Goal: Task Accomplishment & Management: Manage account settings

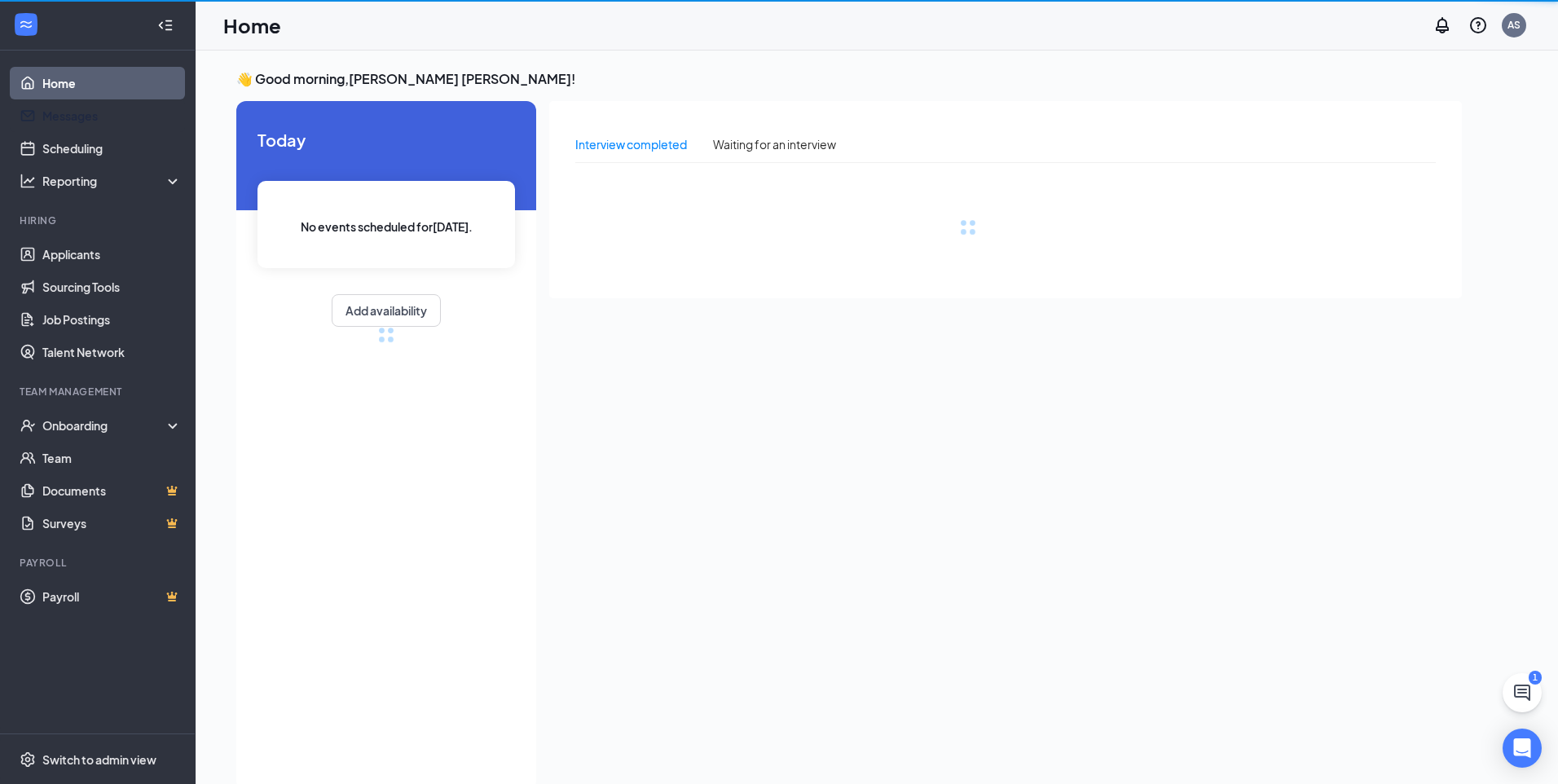
click at [107, 173] on div "Reporting" at bounding box center [112, 180] width 140 height 16
click at [84, 84] on link "Home" at bounding box center [112, 83] width 139 height 33
click at [62, 84] on link "Home" at bounding box center [112, 83] width 139 height 33
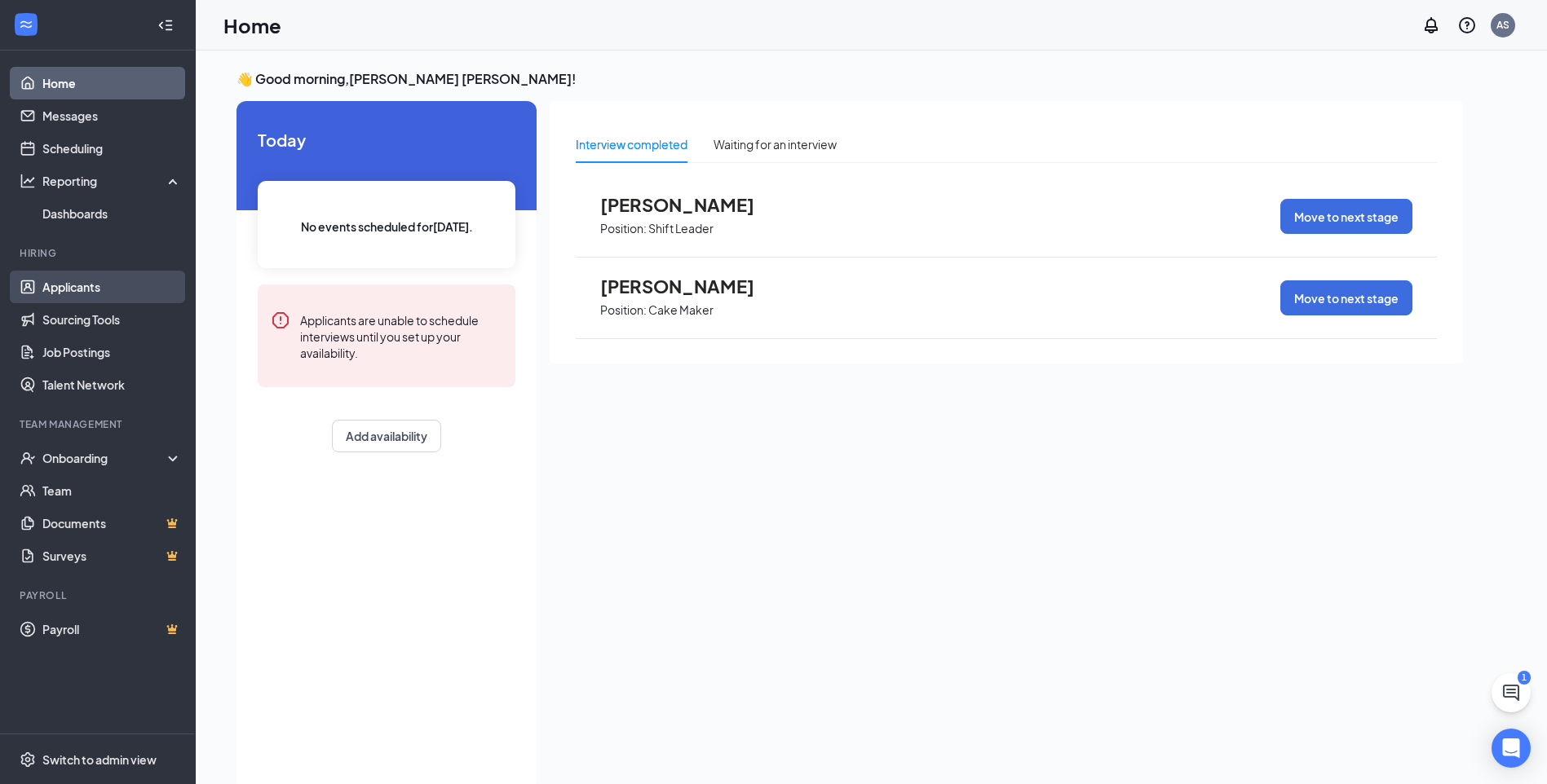
click at [88, 291] on link "Applicants" at bounding box center [112, 286] width 139 height 33
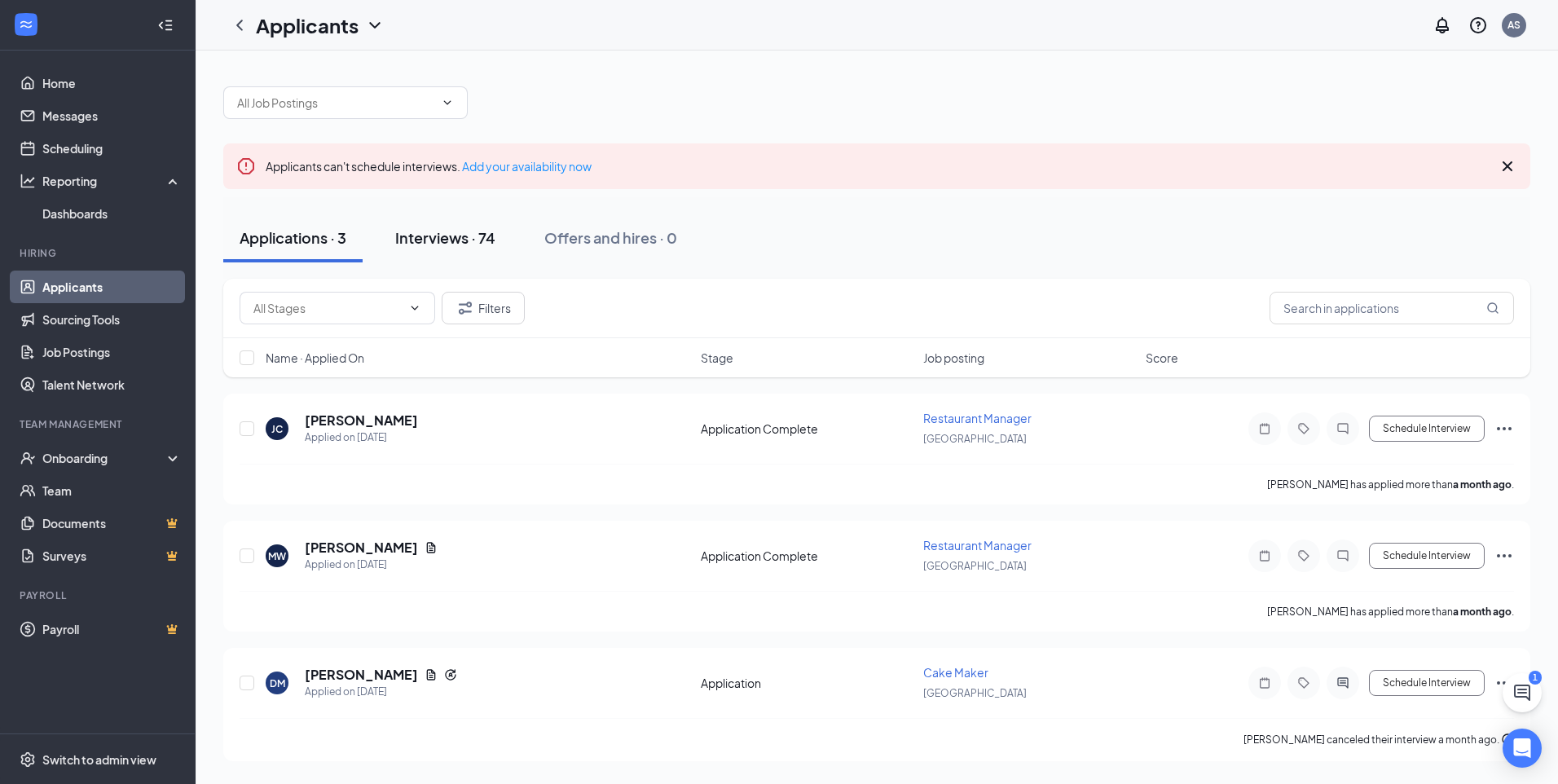
click at [449, 248] on button "Interviews · 74" at bounding box center [444, 238] width 133 height 49
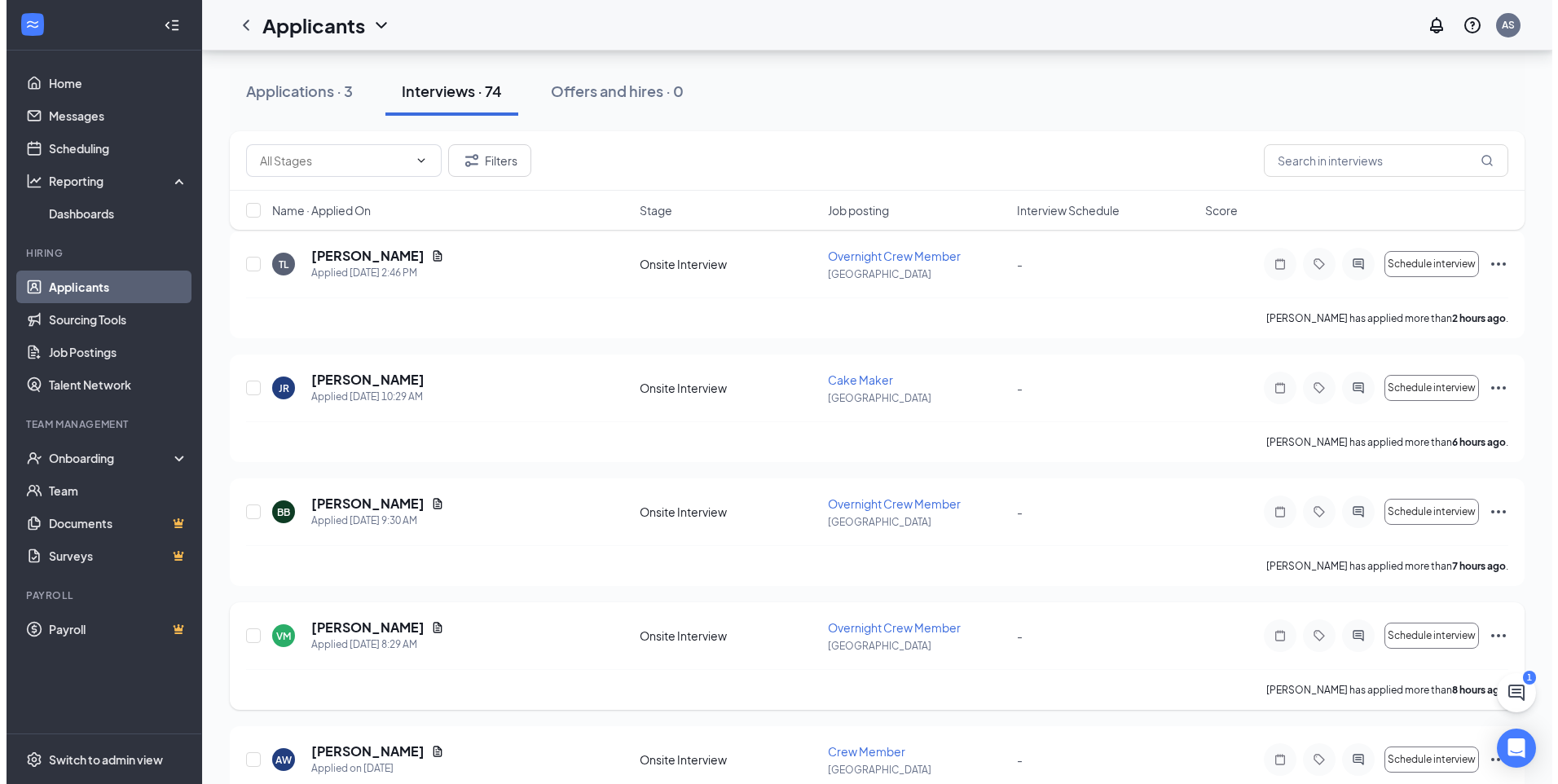
scroll to position [407, 0]
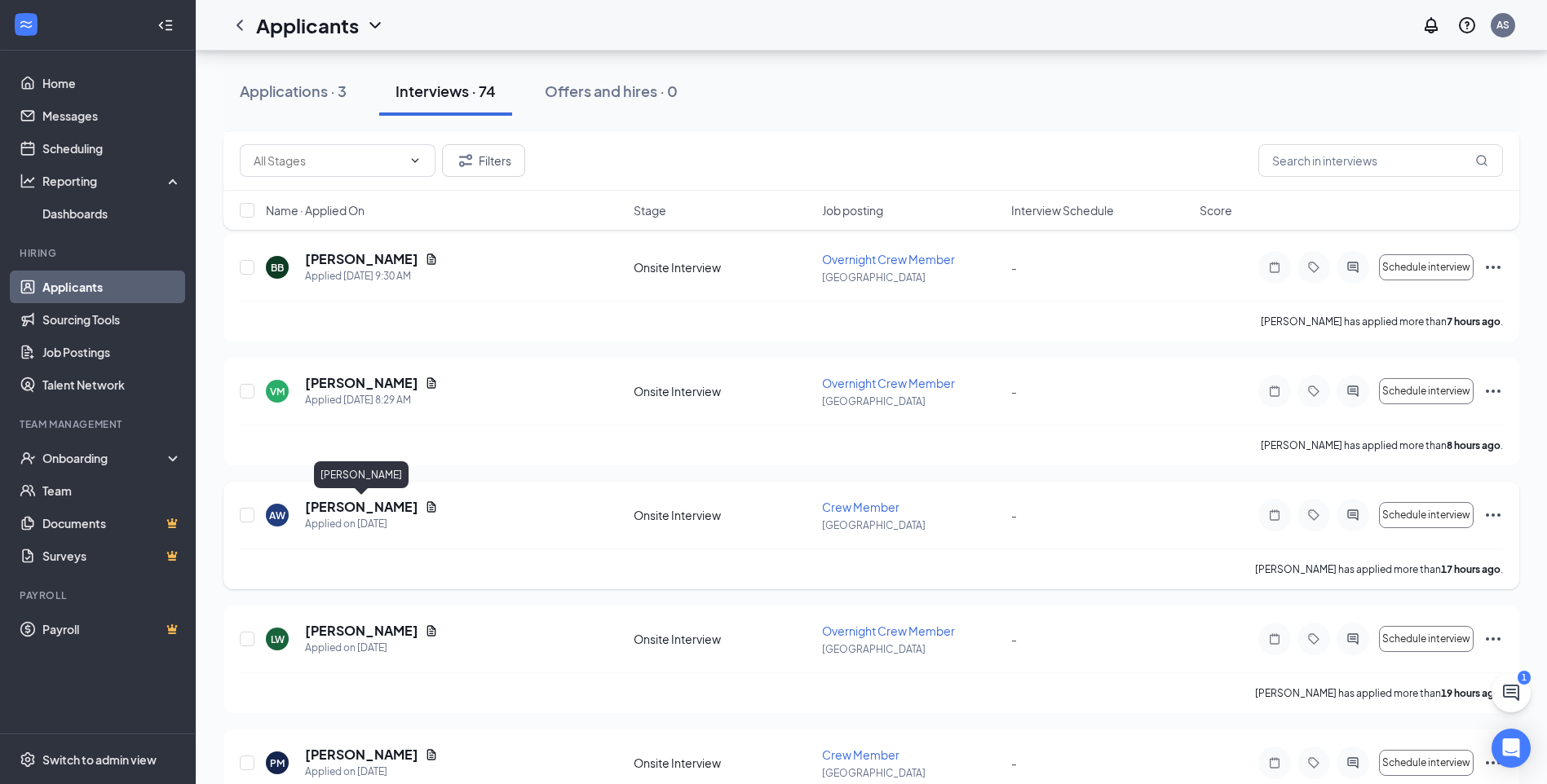
click at [332, 503] on h5 "[PERSON_NAME]" at bounding box center [362, 506] width 113 height 18
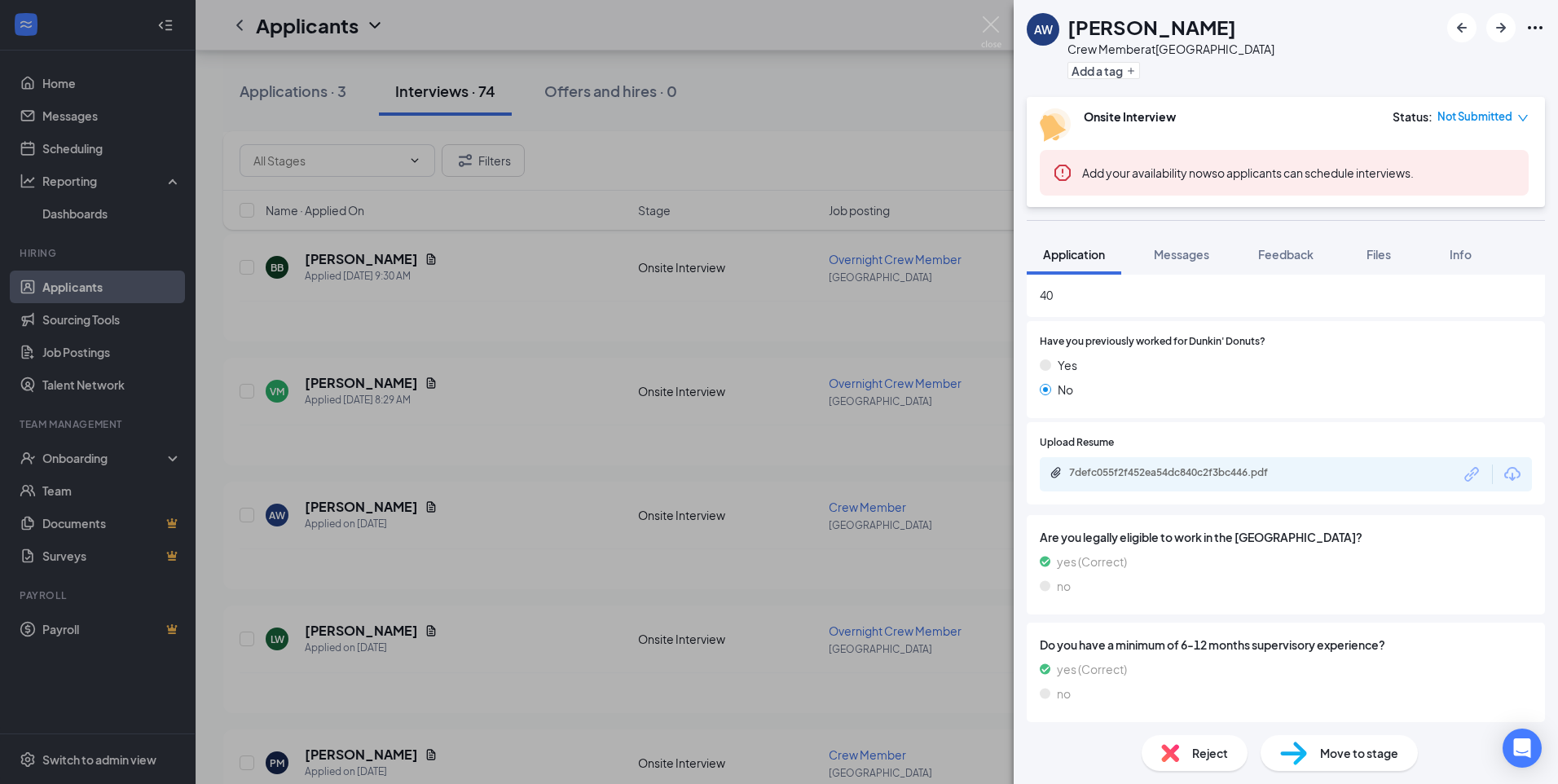
scroll to position [1059, 0]
click at [1160, 477] on div "7defc055f2f452ea54dc840c2f3bc446.pdf" at bounding box center [1183, 471] width 228 height 13
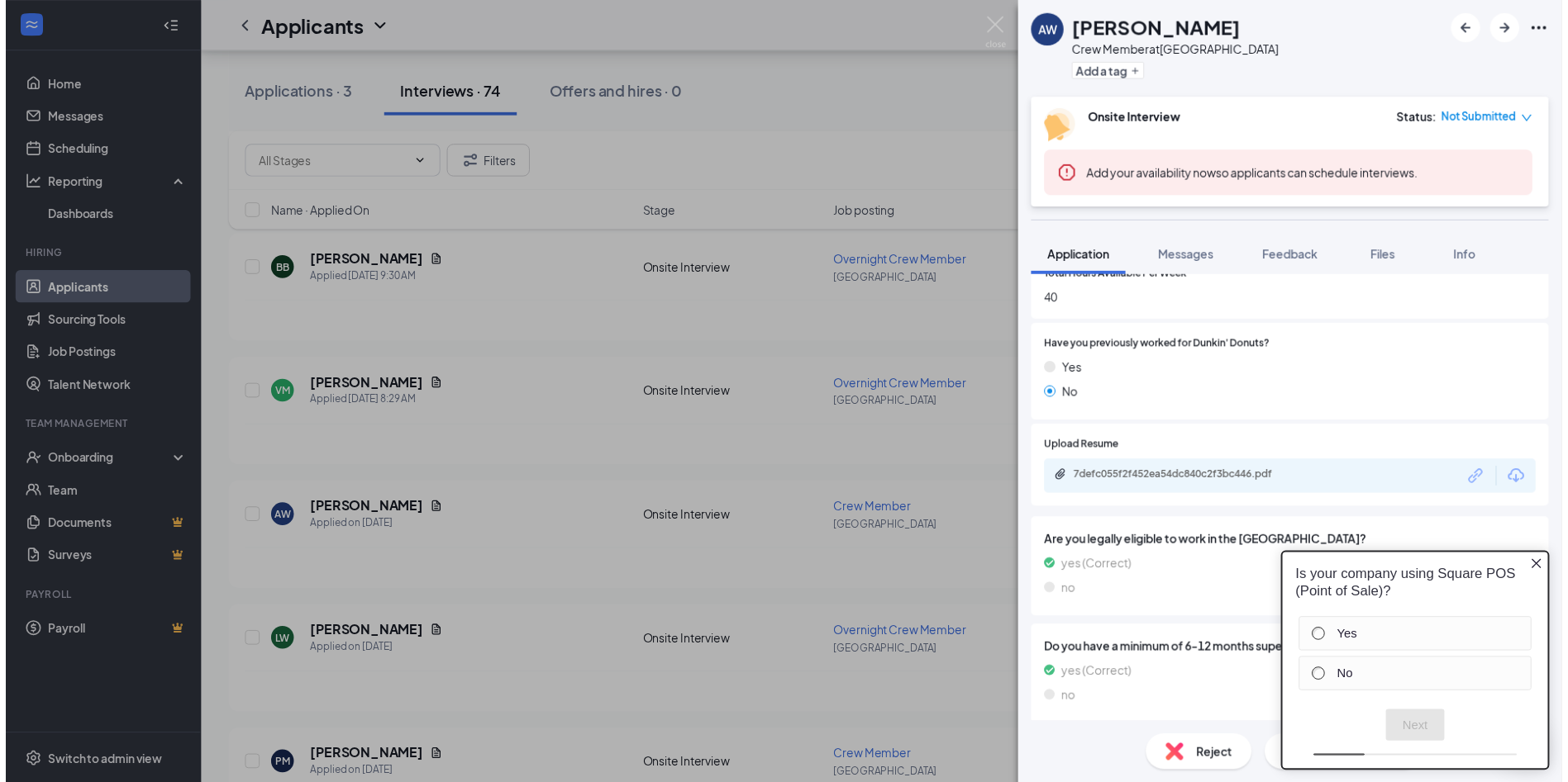
scroll to position [0, 0]
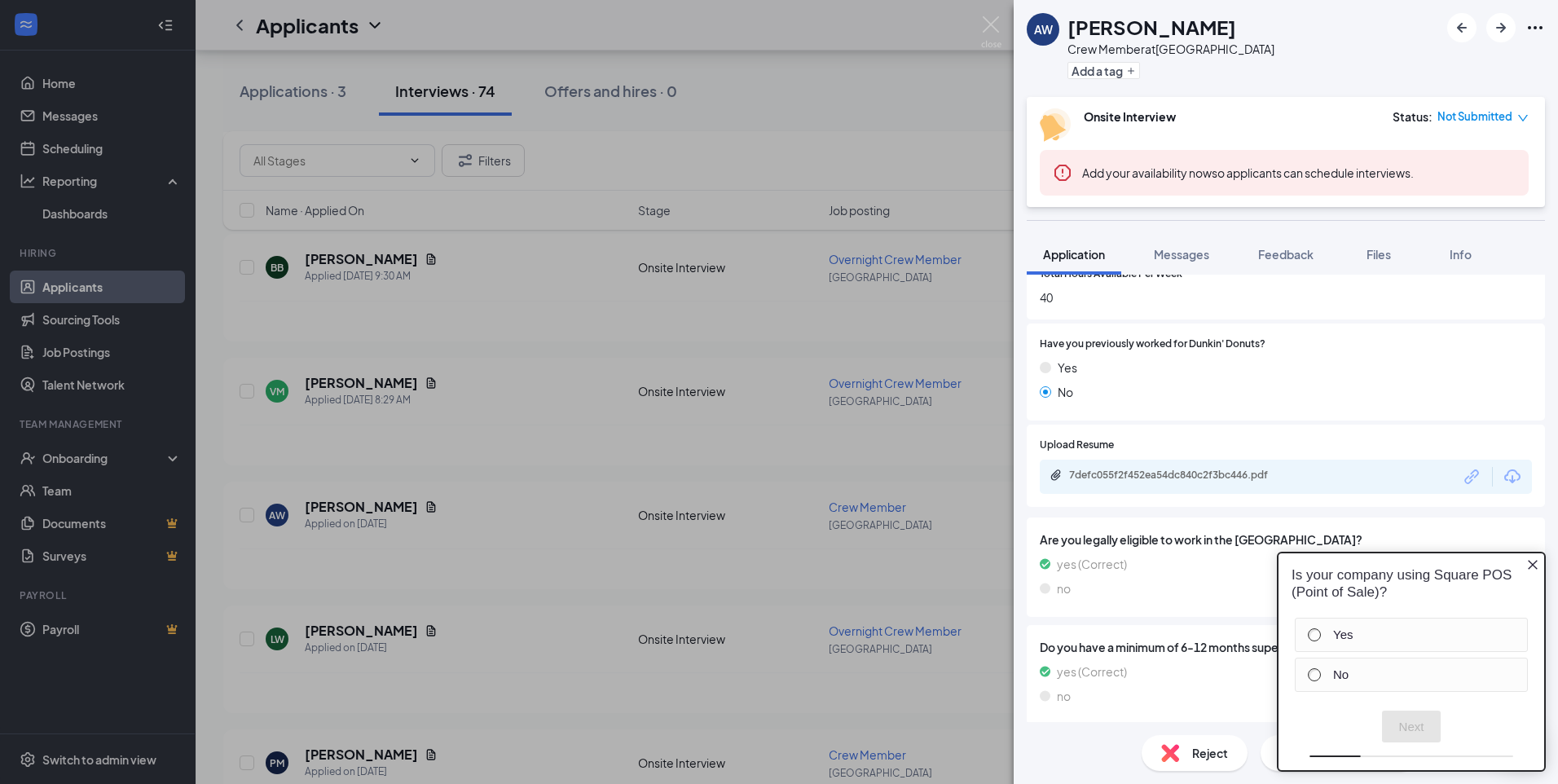
click at [542, 569] on div "AW Adrian Wellington Crew Member at Belmont Ave Add a tag Onsite Interview Stat…" at bounding box center [779, 392] width 1558 height 784
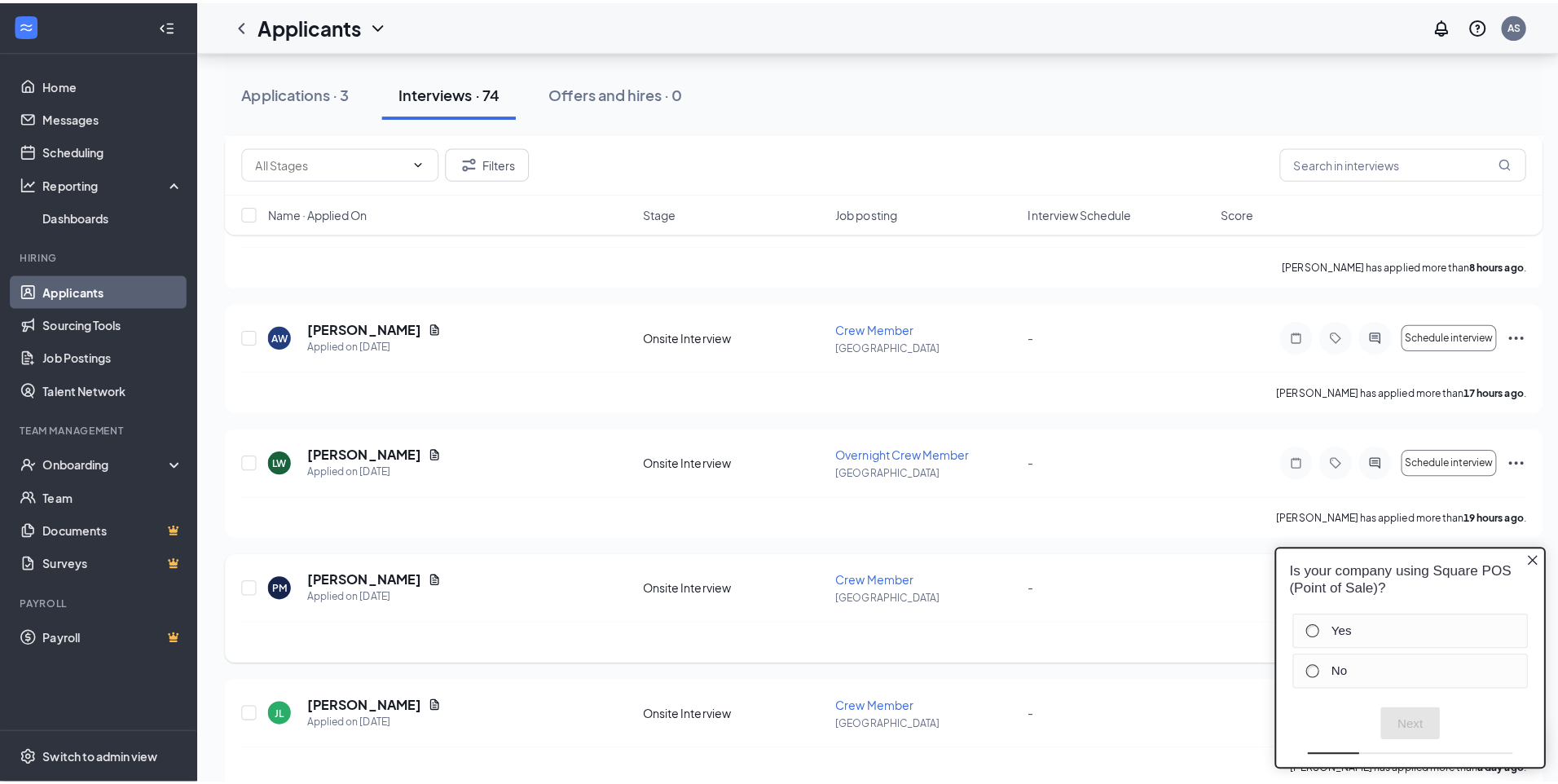
scroll to position [652, 0]
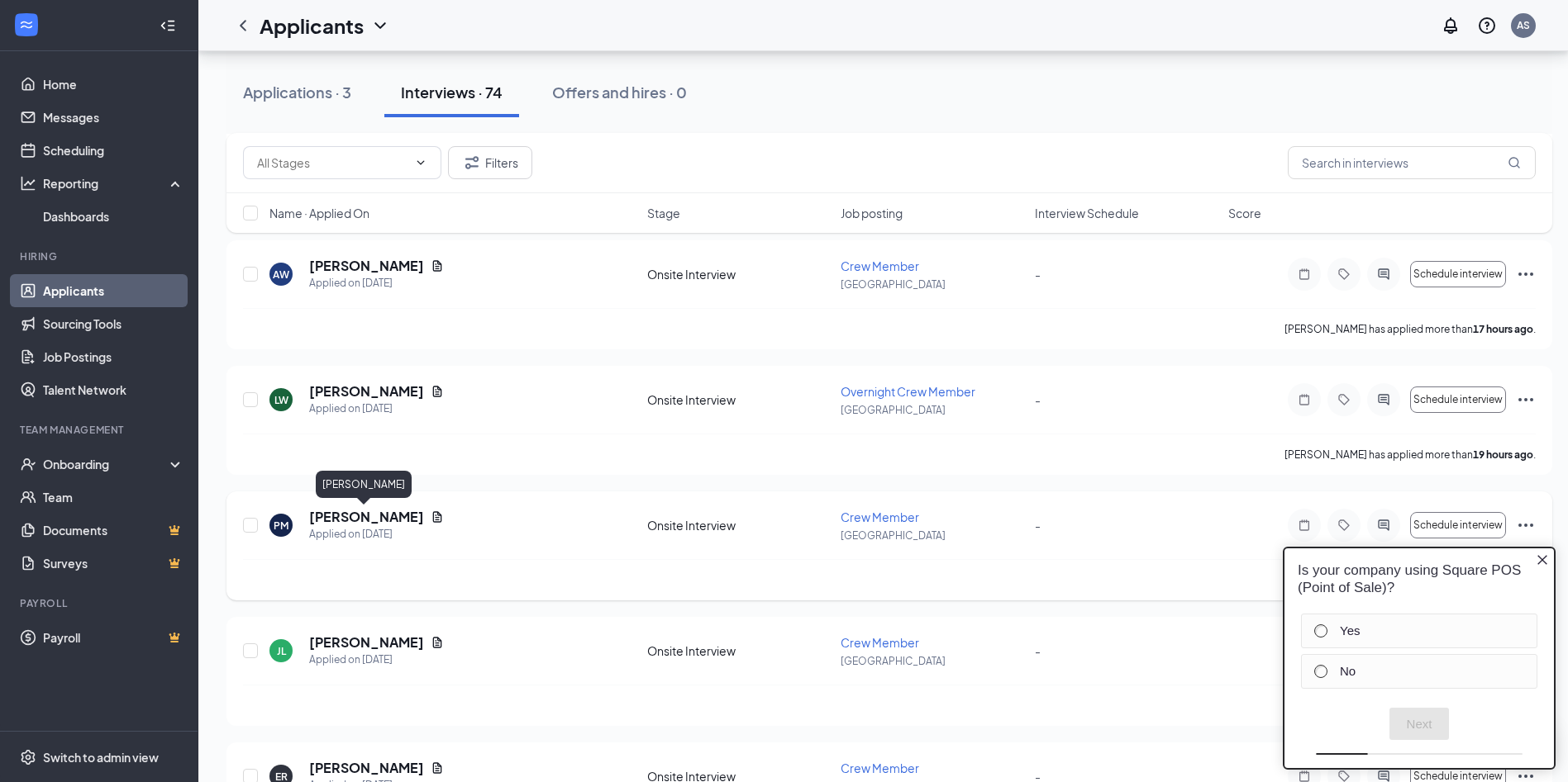
click at [384, 516] on h5 "[PERSON_NAME]" at bounding box center [367, 516] width 115 height 18
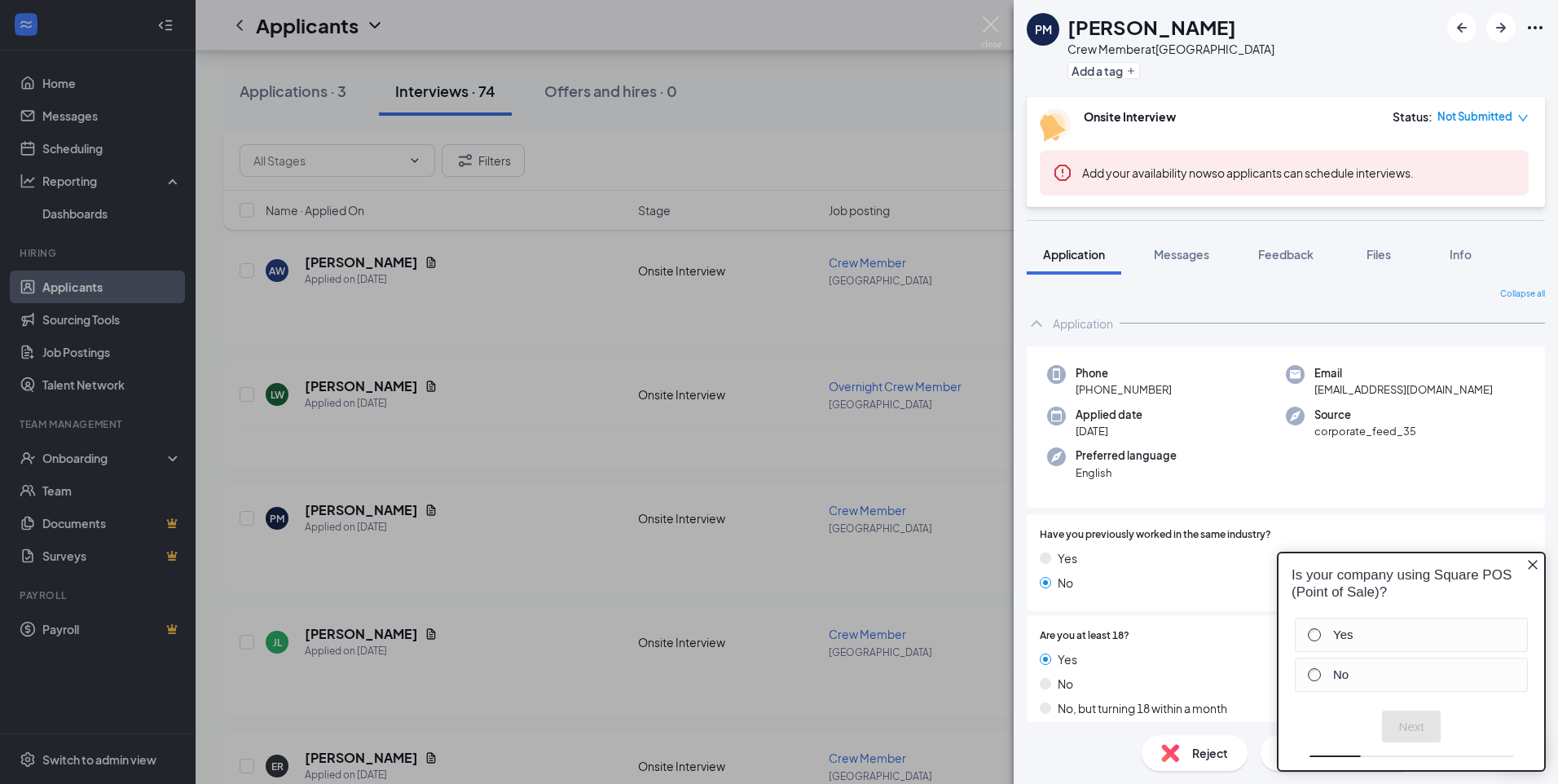
click at [1534, 560] on icon "Close button" at bounding box center [1532, 564] width 13 height 13
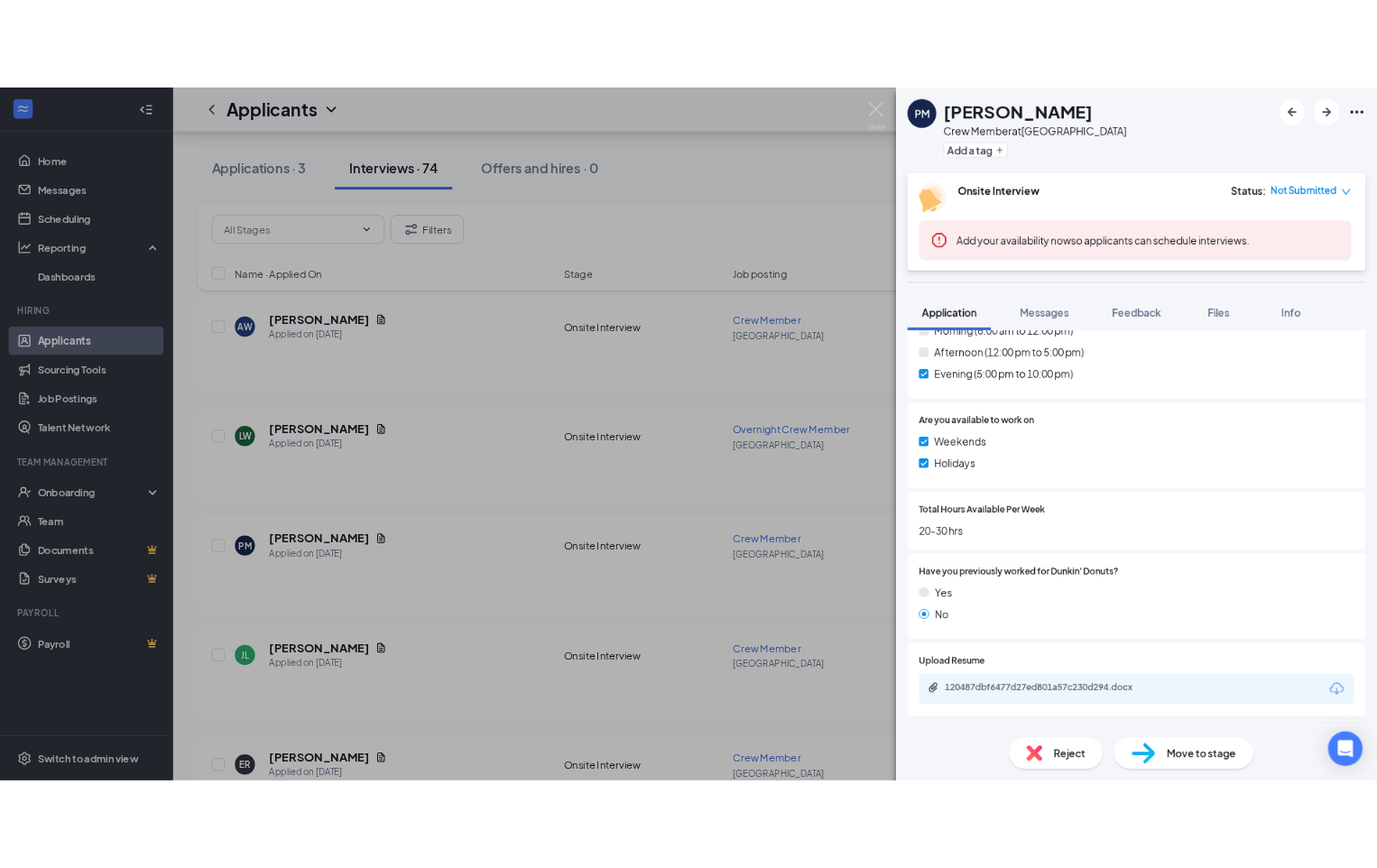
scroll to position [992, 0]
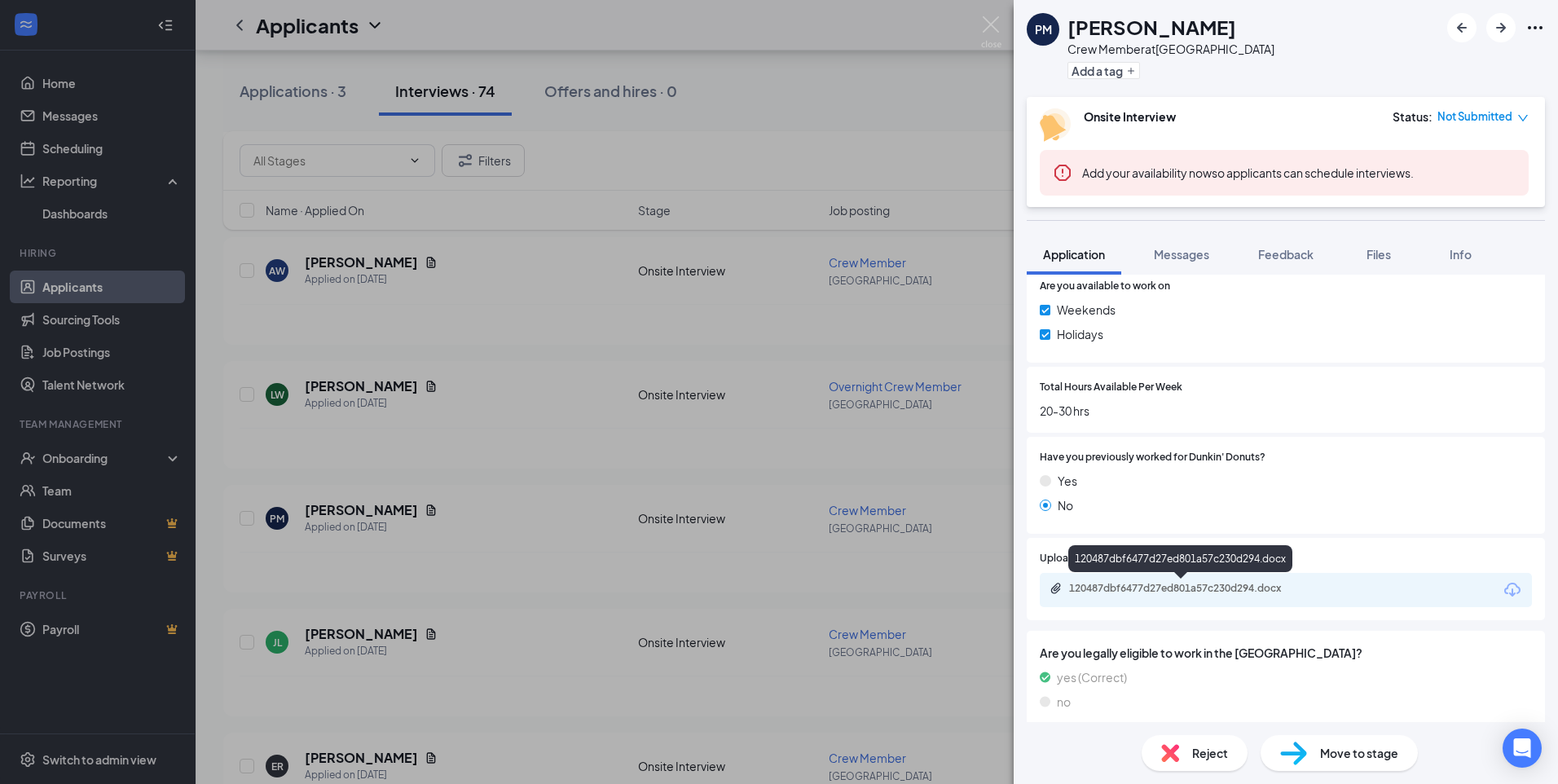
click at [1230, 585] on div "120487dbf6477d27ed801a57c230d294.docx" at bounding box center [1183, 588] width 228 height 13
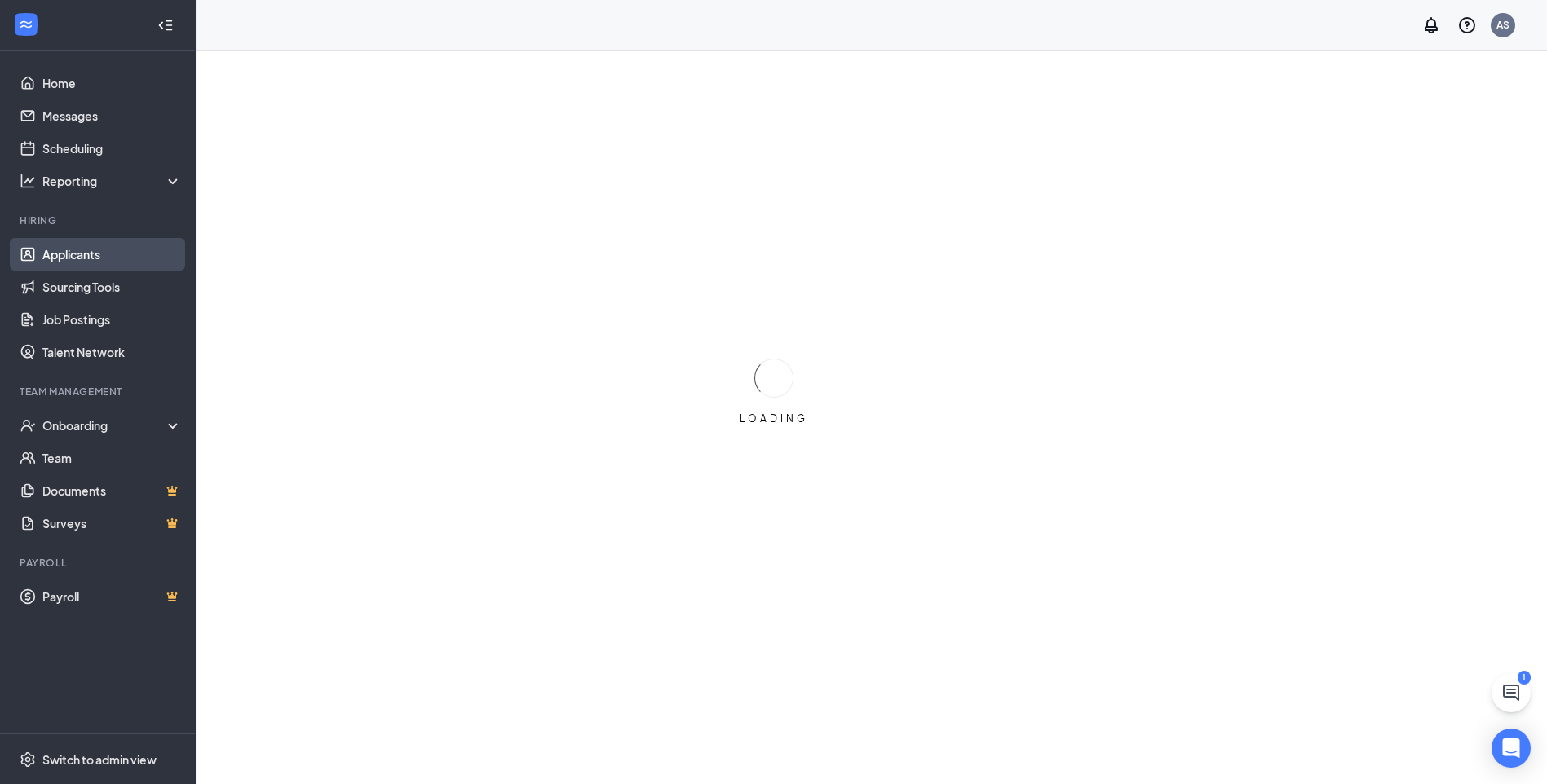
click at [89, 250] on link "Applicants" at bounding box center [112, 254] width 139 height 33
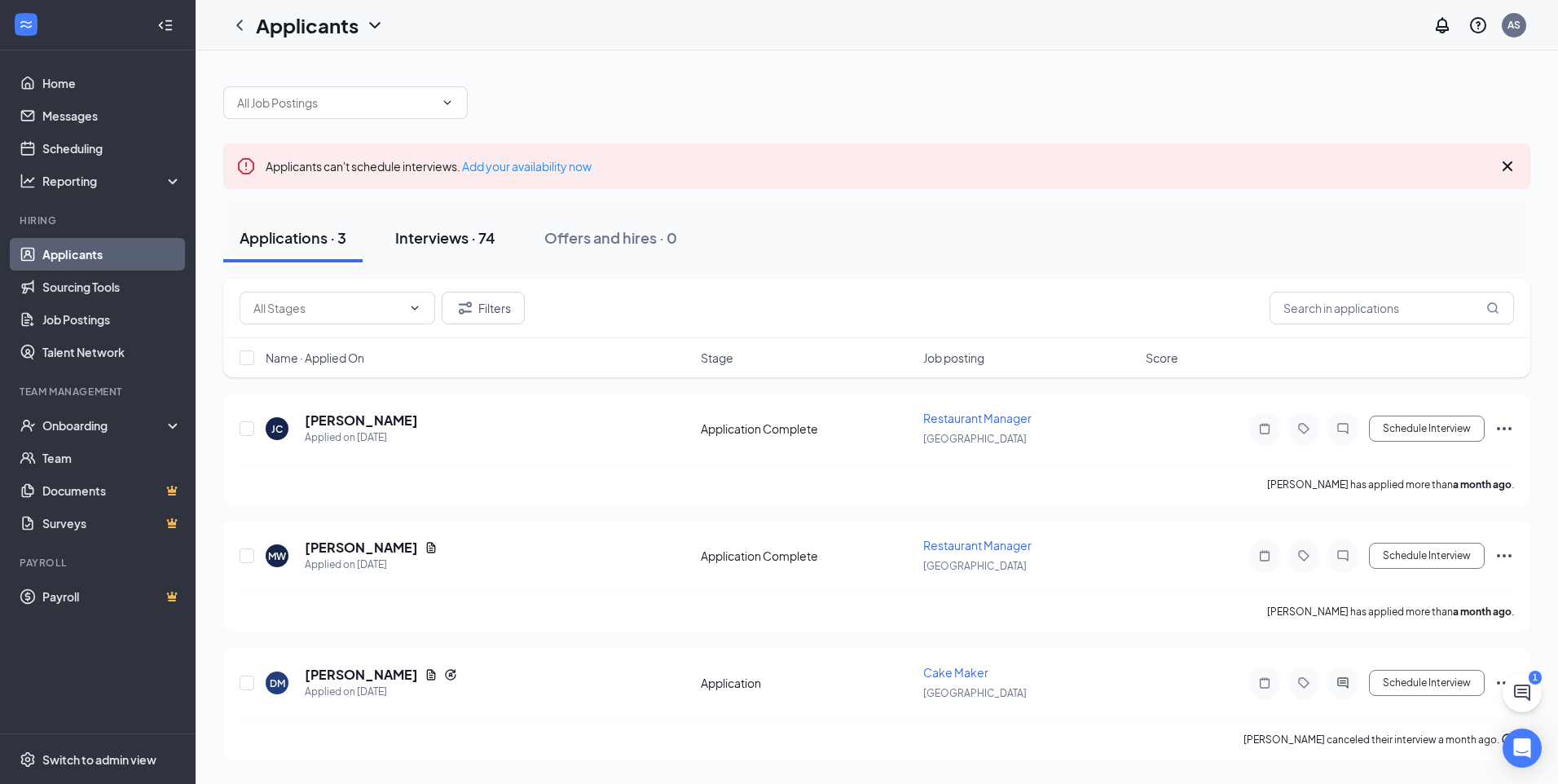
click at [482, 234] on div "Interviews · 74" at bounding box center [445, 237] width 101 height 20
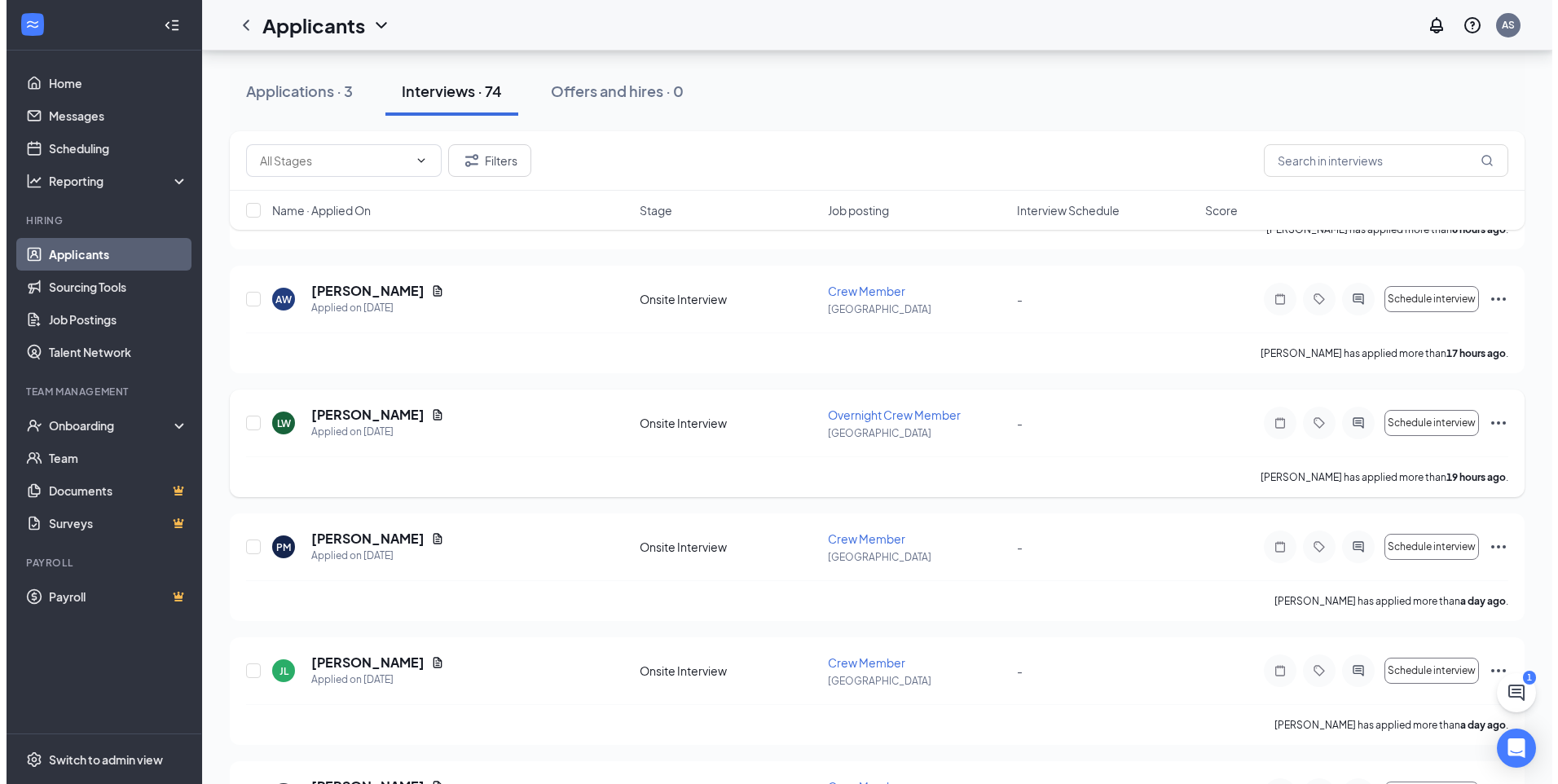
scroll to position [652, 0]
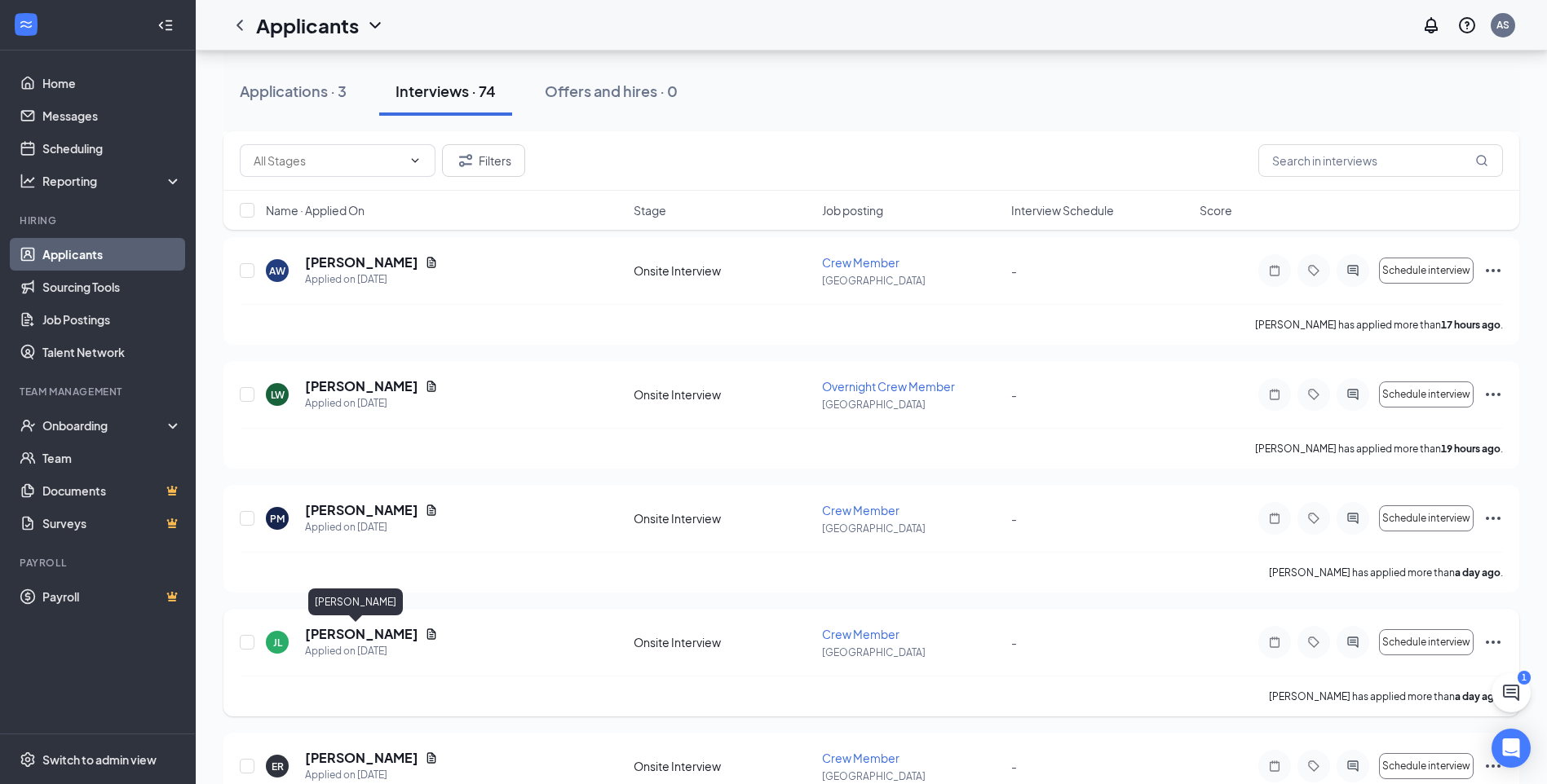
click at [340, 628] on h5 "[PERSON_NAME]" at bounding box center [362, 634] width 113 height 18
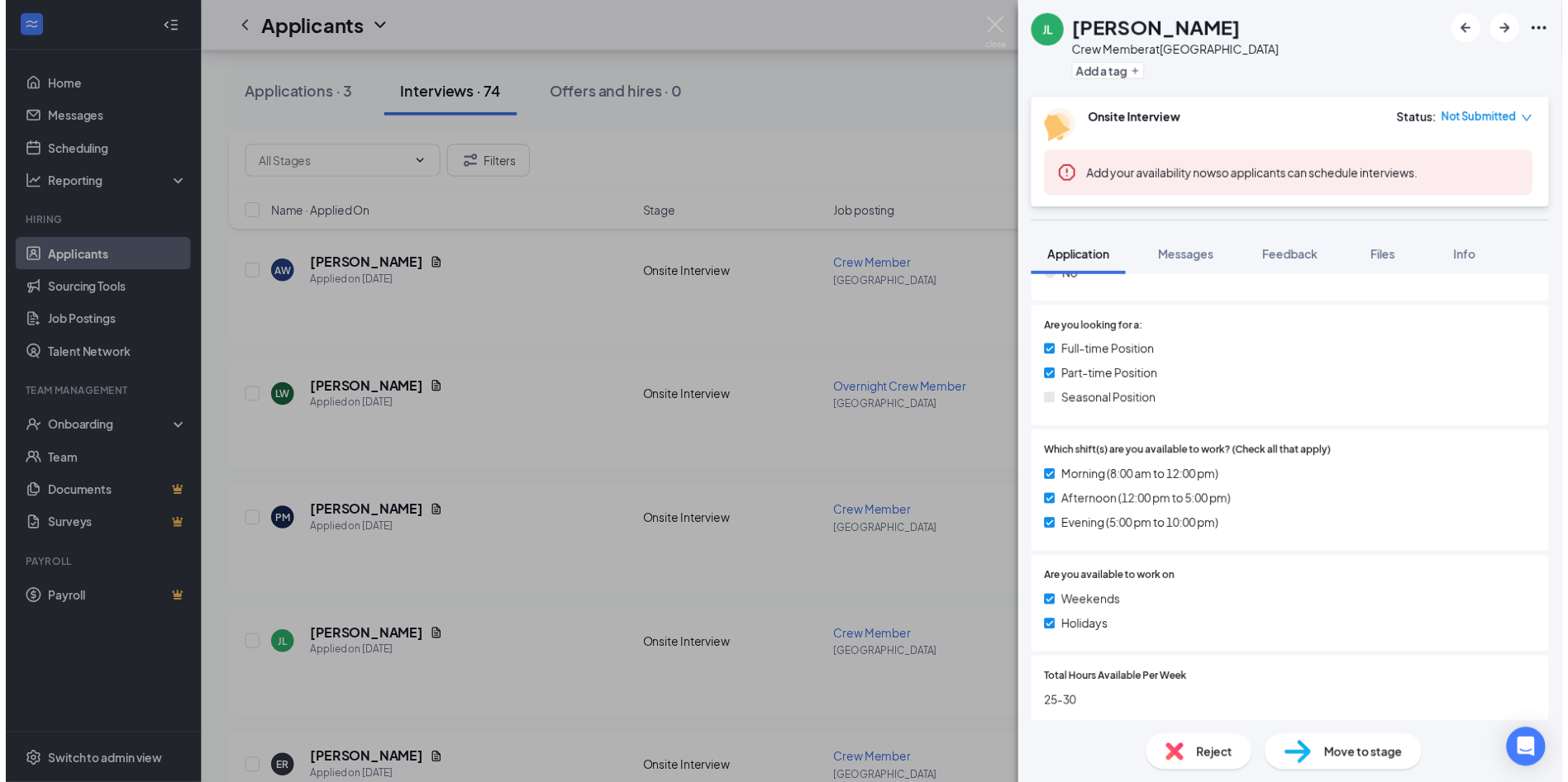
scroll to position [909, 0]
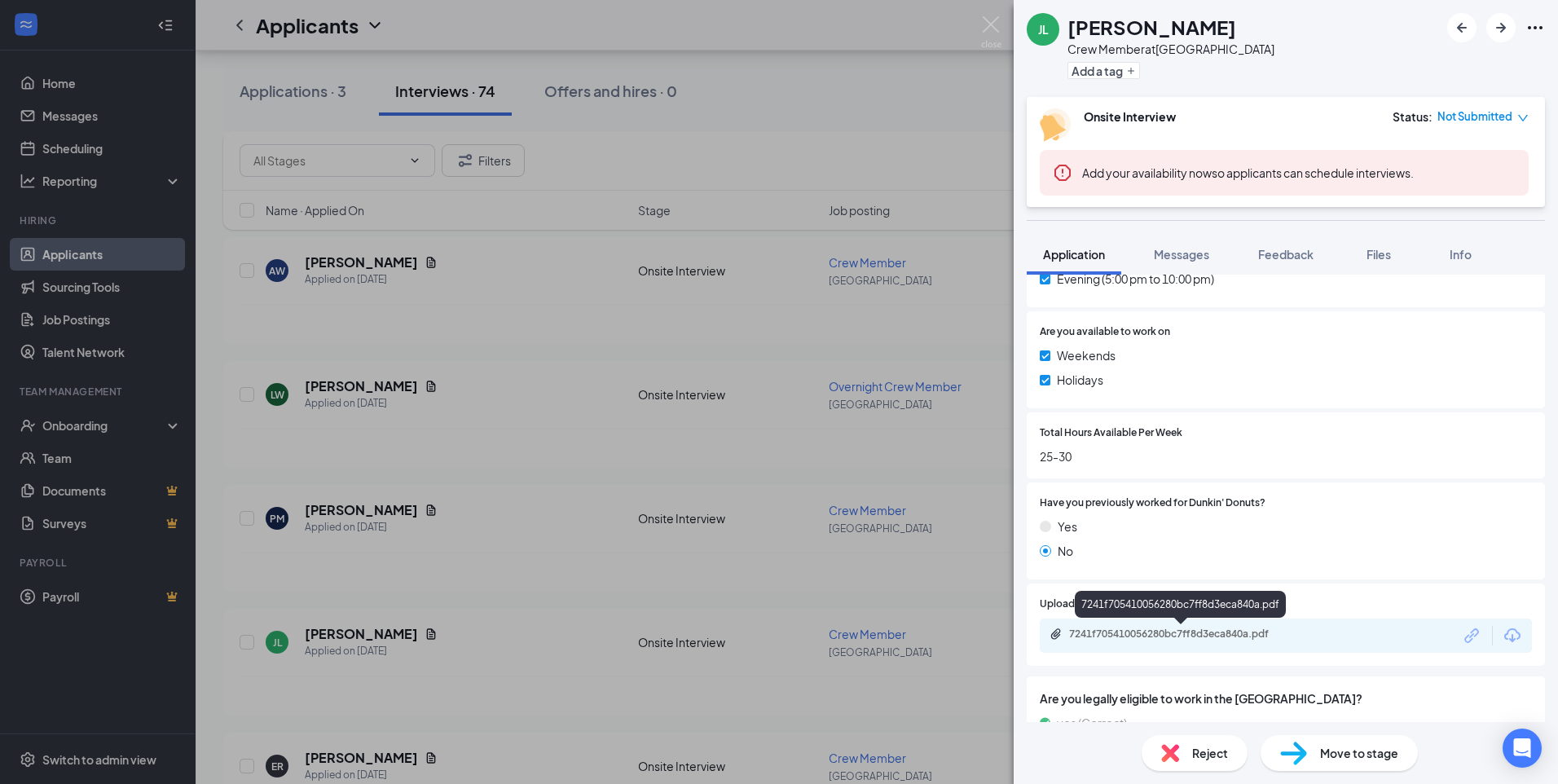
click at [1160, 632] on div "7241f705410056280bc7ff8d3eca840a.pdf" at bounding box center [1183, 634] width 228 height 13
click at [560, 468] on div "[PERSON_NAME] Crew Member at [GEOGRAPHIC_DATA] Add a tag Onsite Interview Statu…" at bounding box center [779, 392] width 1558 height 784
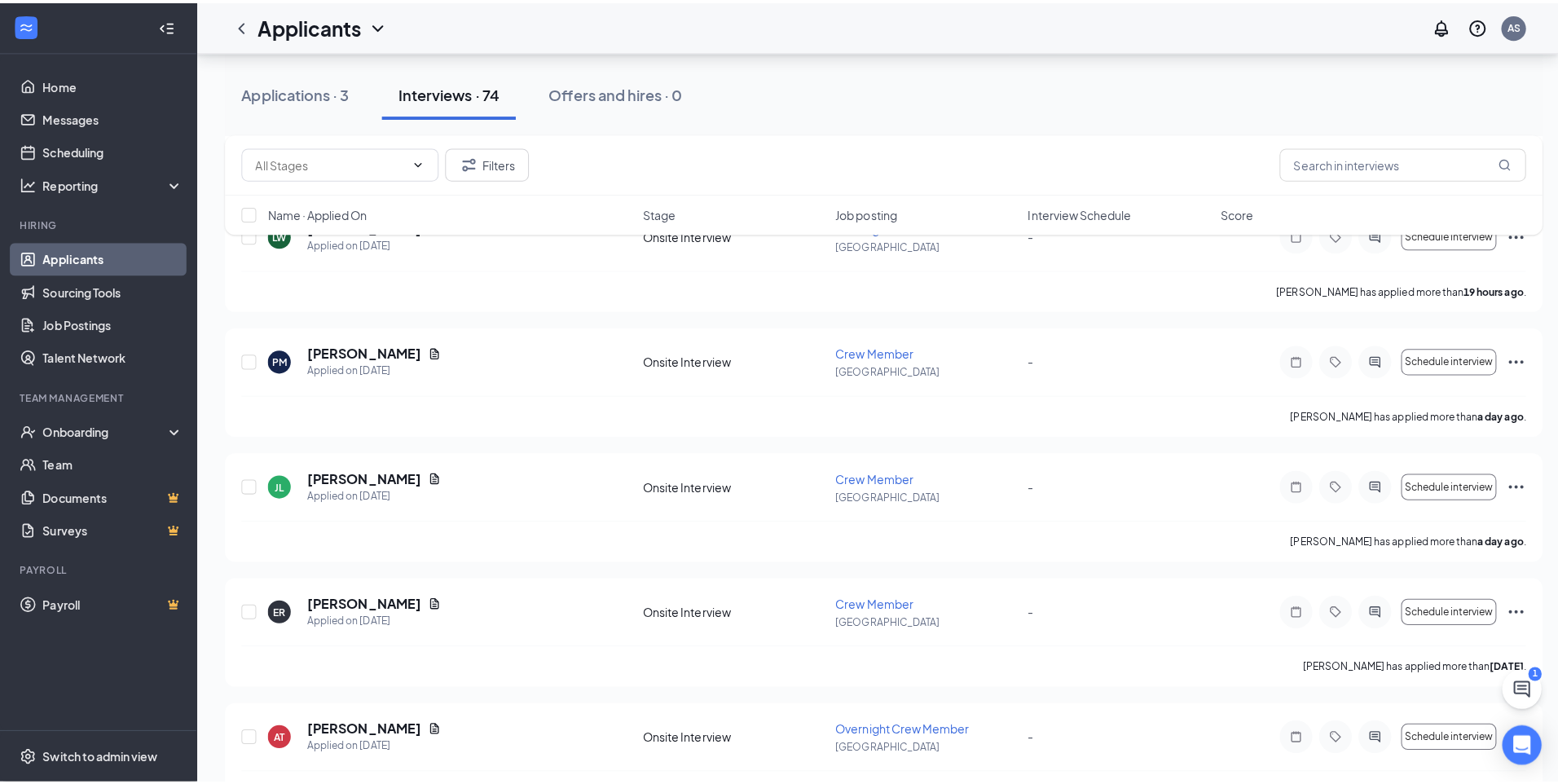
scroll to position [814, 0]
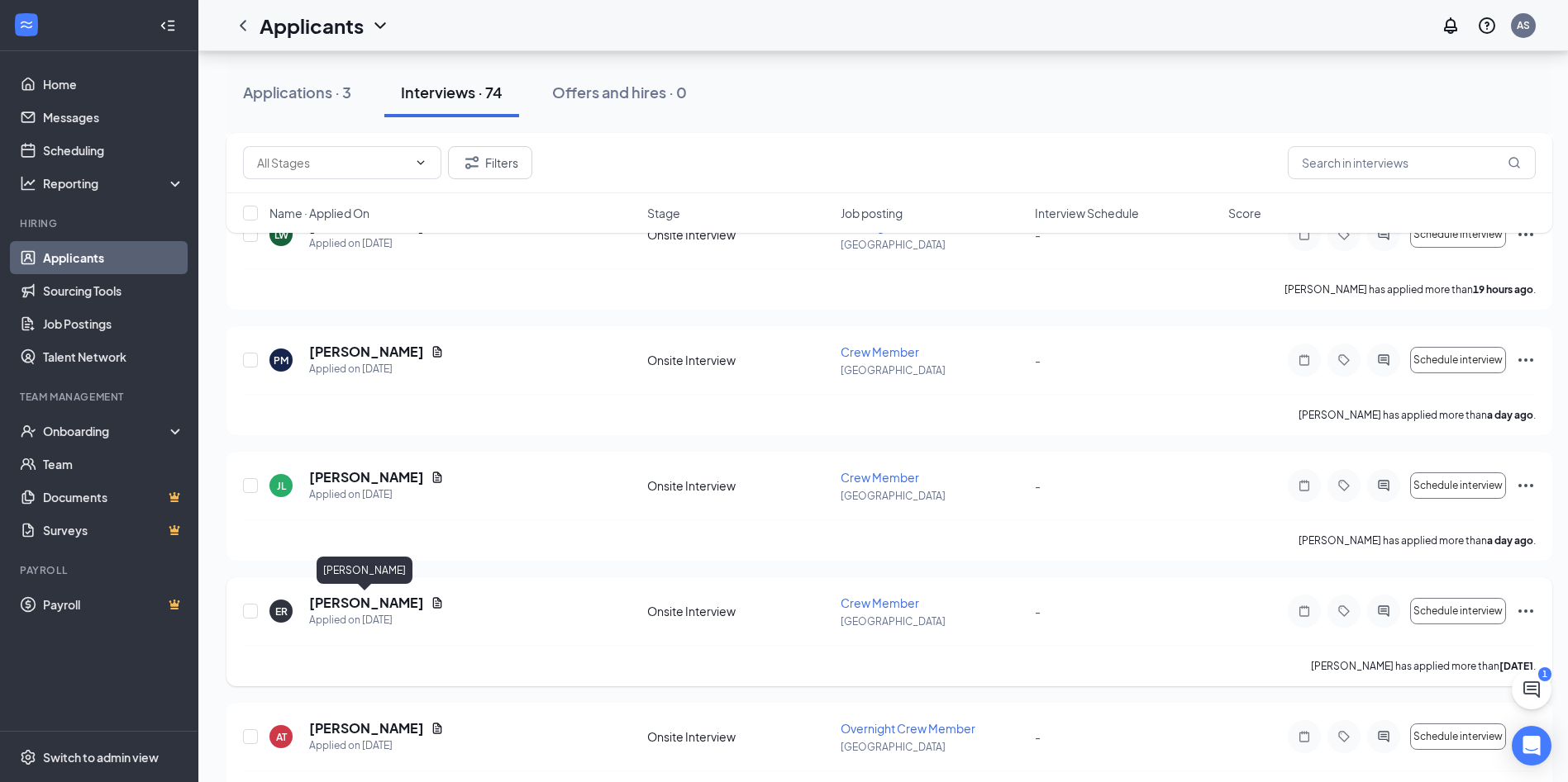
click at [354, 603] on h5 "[PERSON_NAME]" at bounding box center [367, 602] width 115 height 18
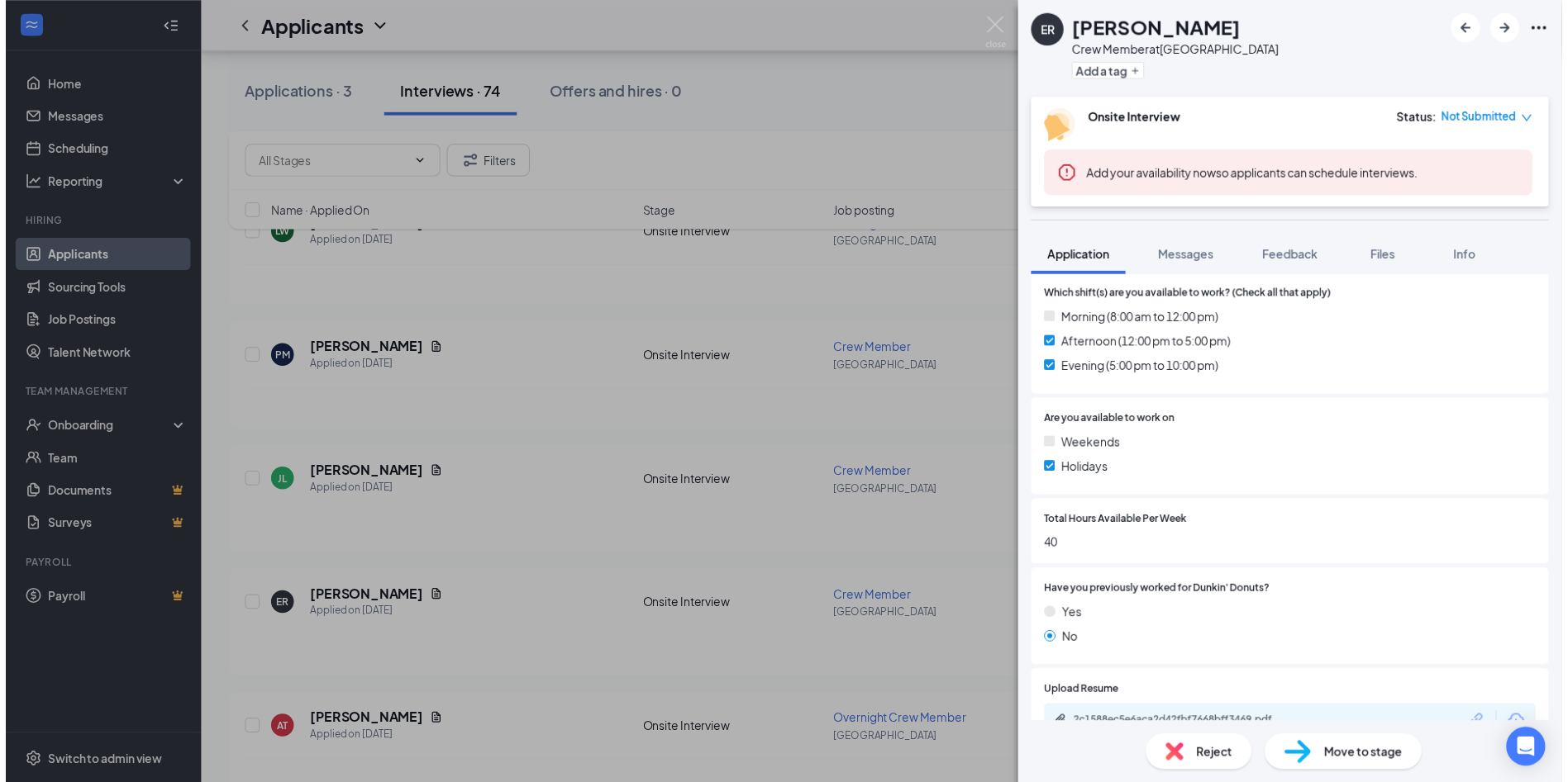
scroll to position [826, 0]
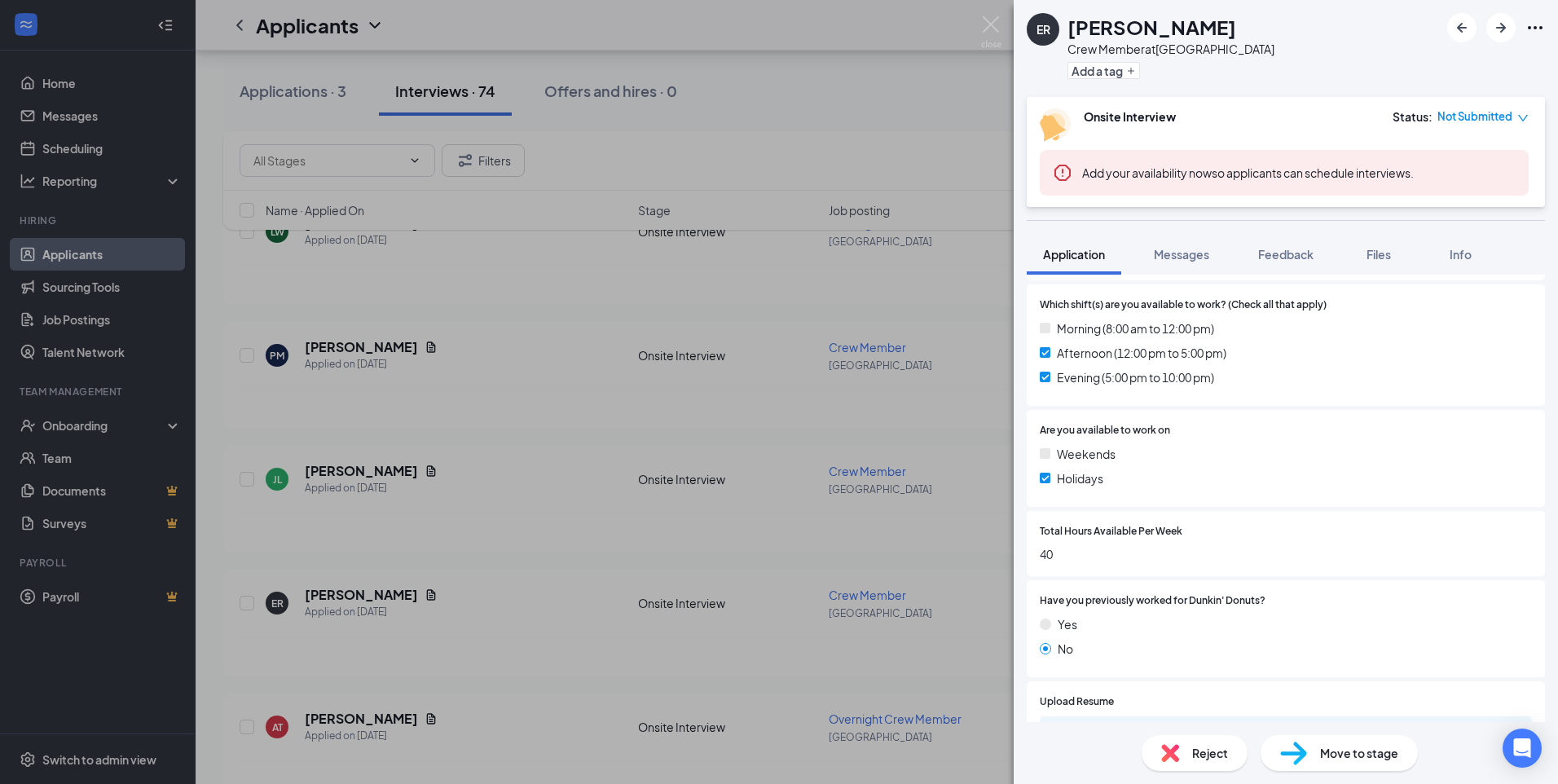
click at [569, 499] on div "ER [PERSON_NAME] Crew Member at [GEOGRAPHIC_DATA] Add a tag Onsite Interview St…" at bounding box center [779, 392] width 1558 height 784
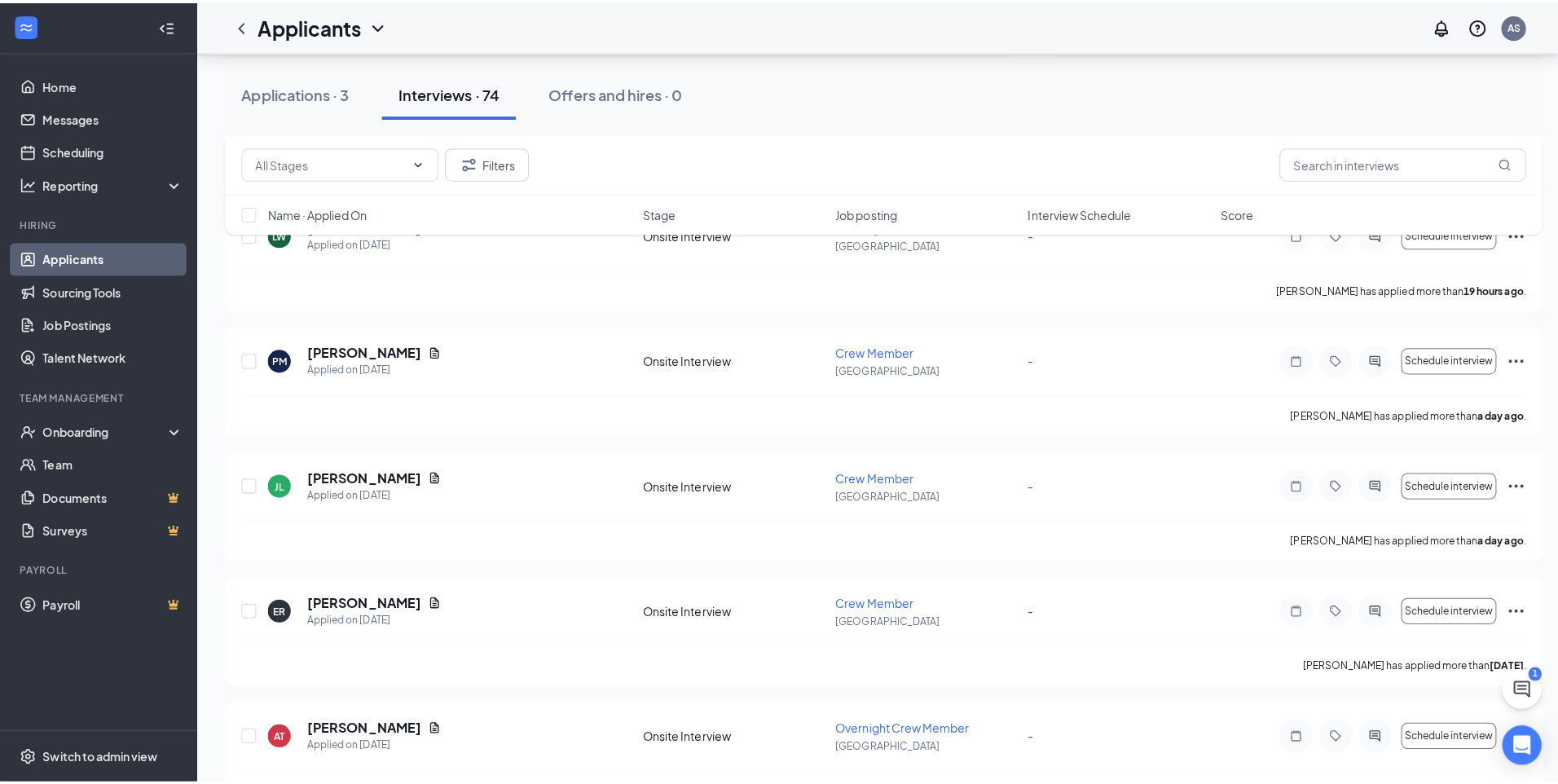
scroll to position [977, 0]
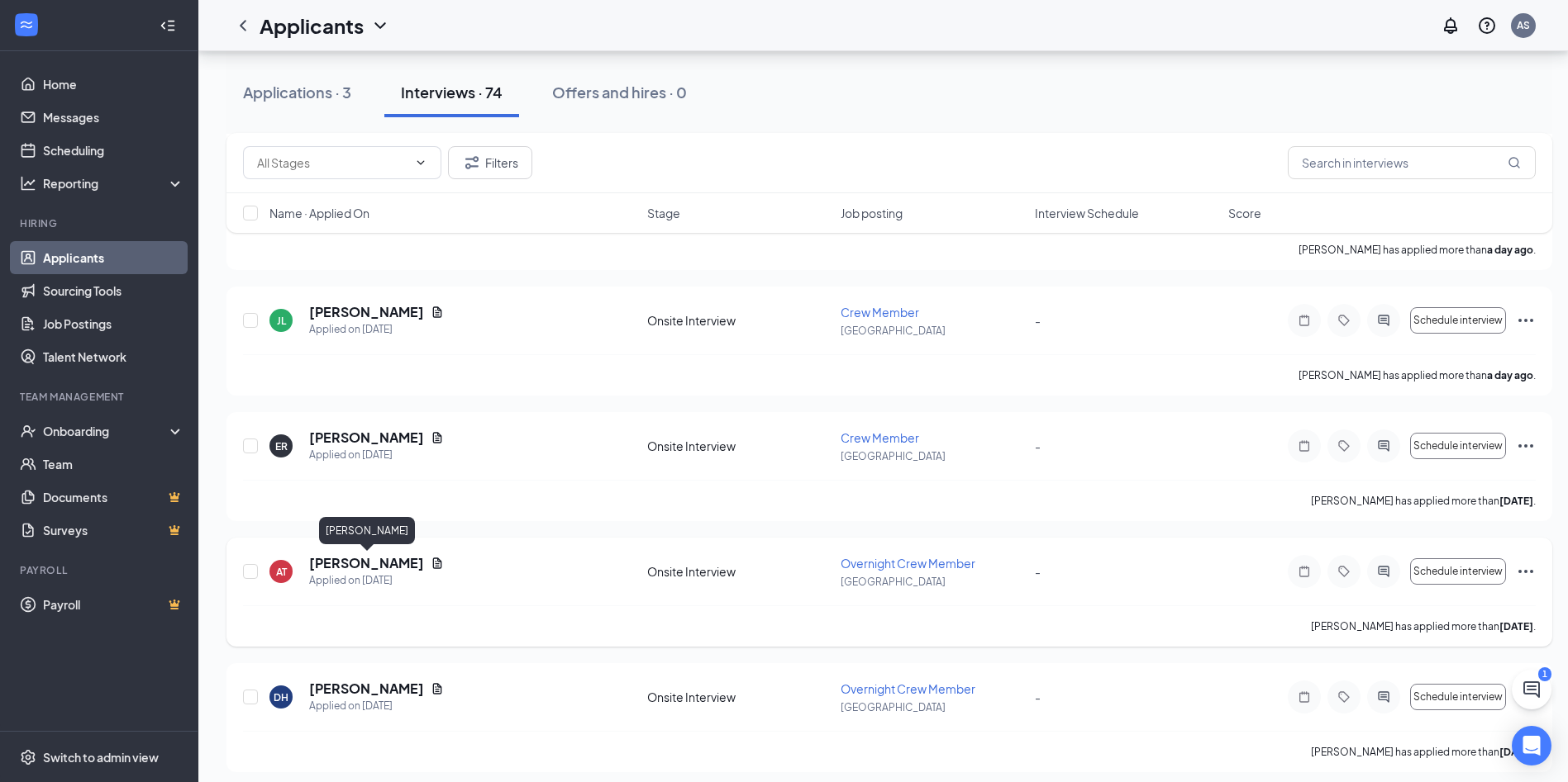
click at [389, 563] on h5 "[PERSON_NAME]" at bounding box center [367, 563] width 115 height 18
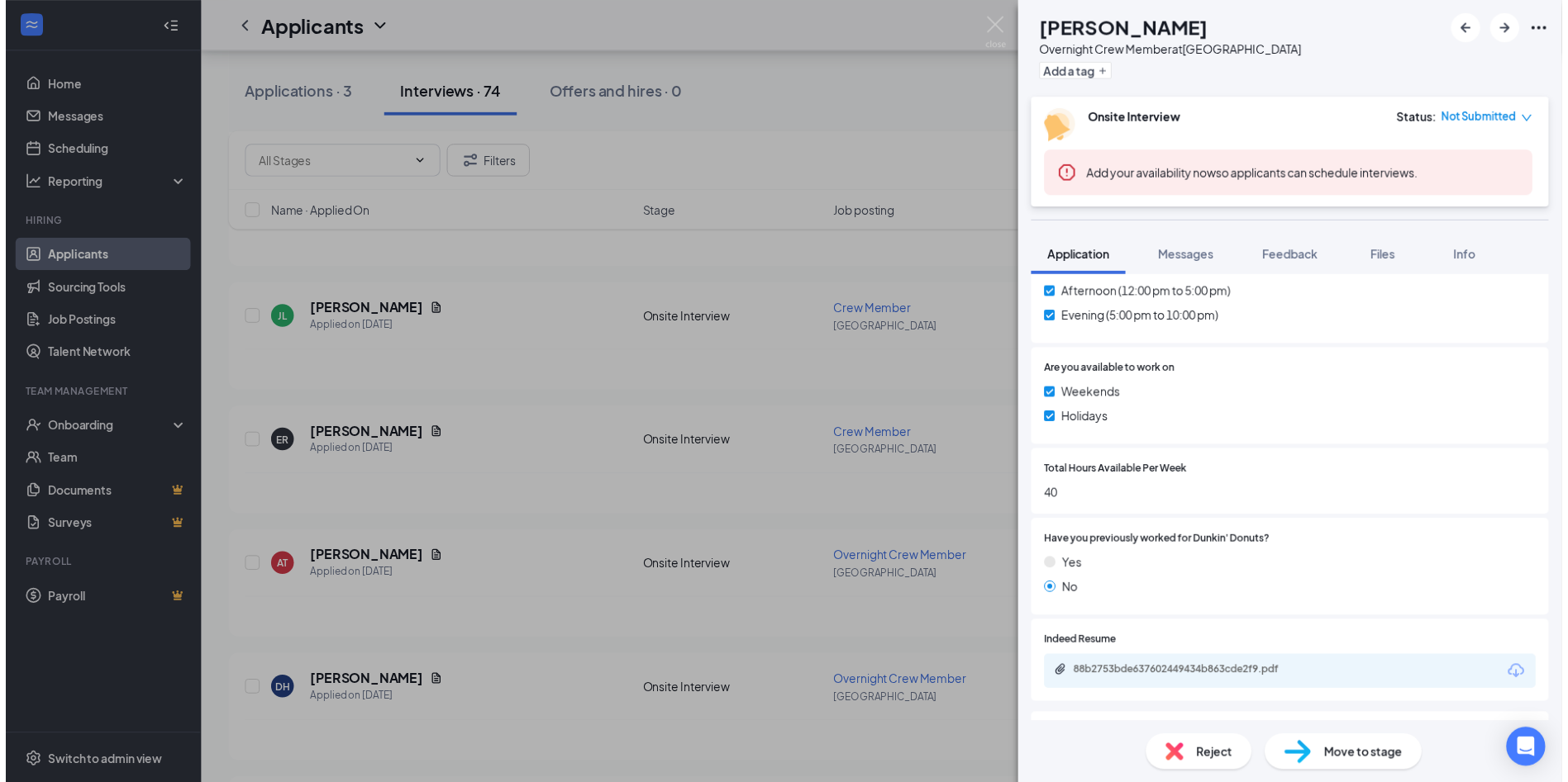
scroll to position [826, 0]
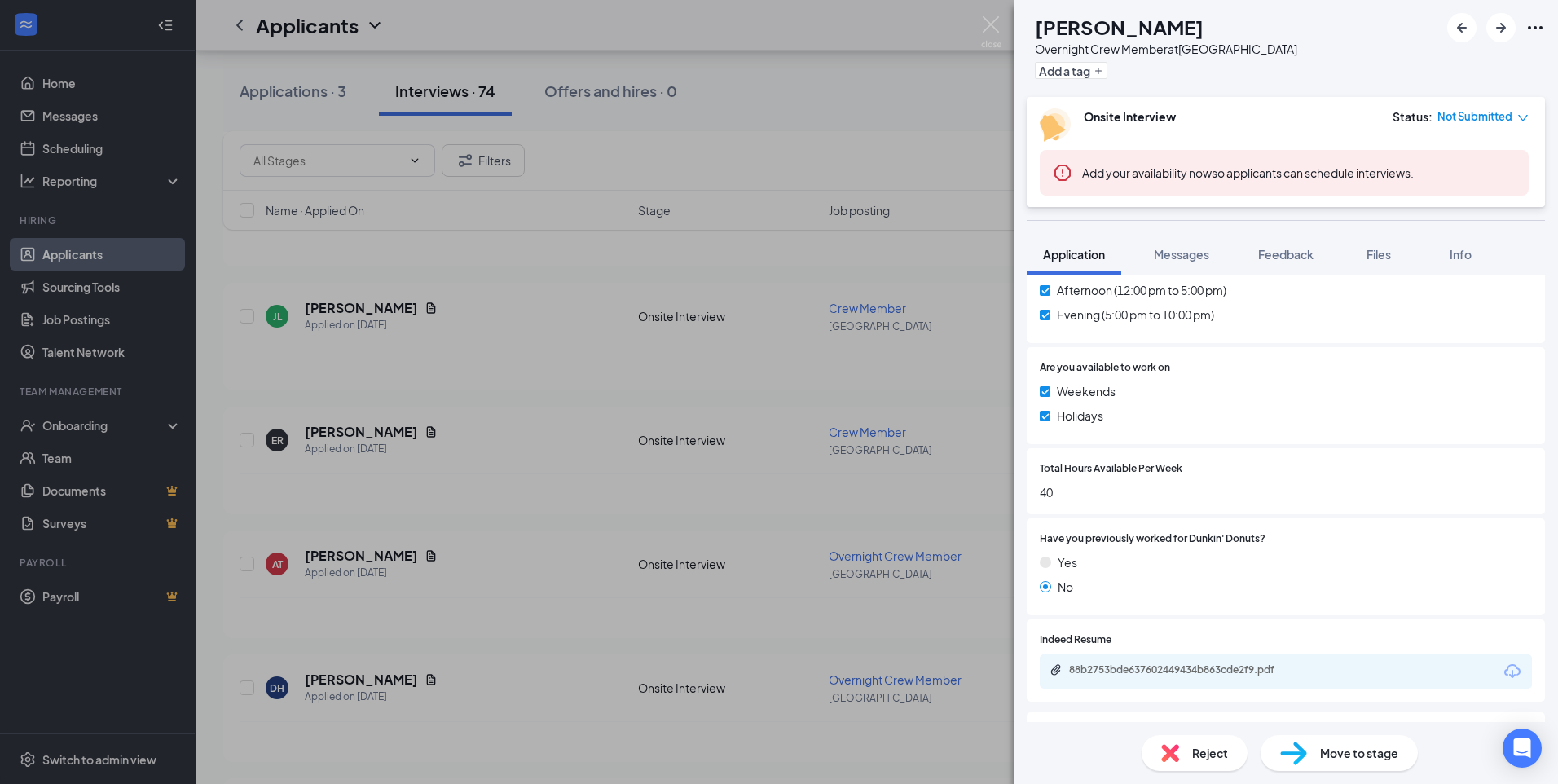
click at [1088, 675] on div "88b2753bde637602449434b863cde2f9.pdf" at bounding box center [1183, 669] width 228 height 13
click at [540, 524] on div "AT [PERSON_NAME] Overnight Crew Member at [GEOGRAPHIC_DATA] Add a tag Onsite In…" at bounding box center [779, 392] width 1558 height 784
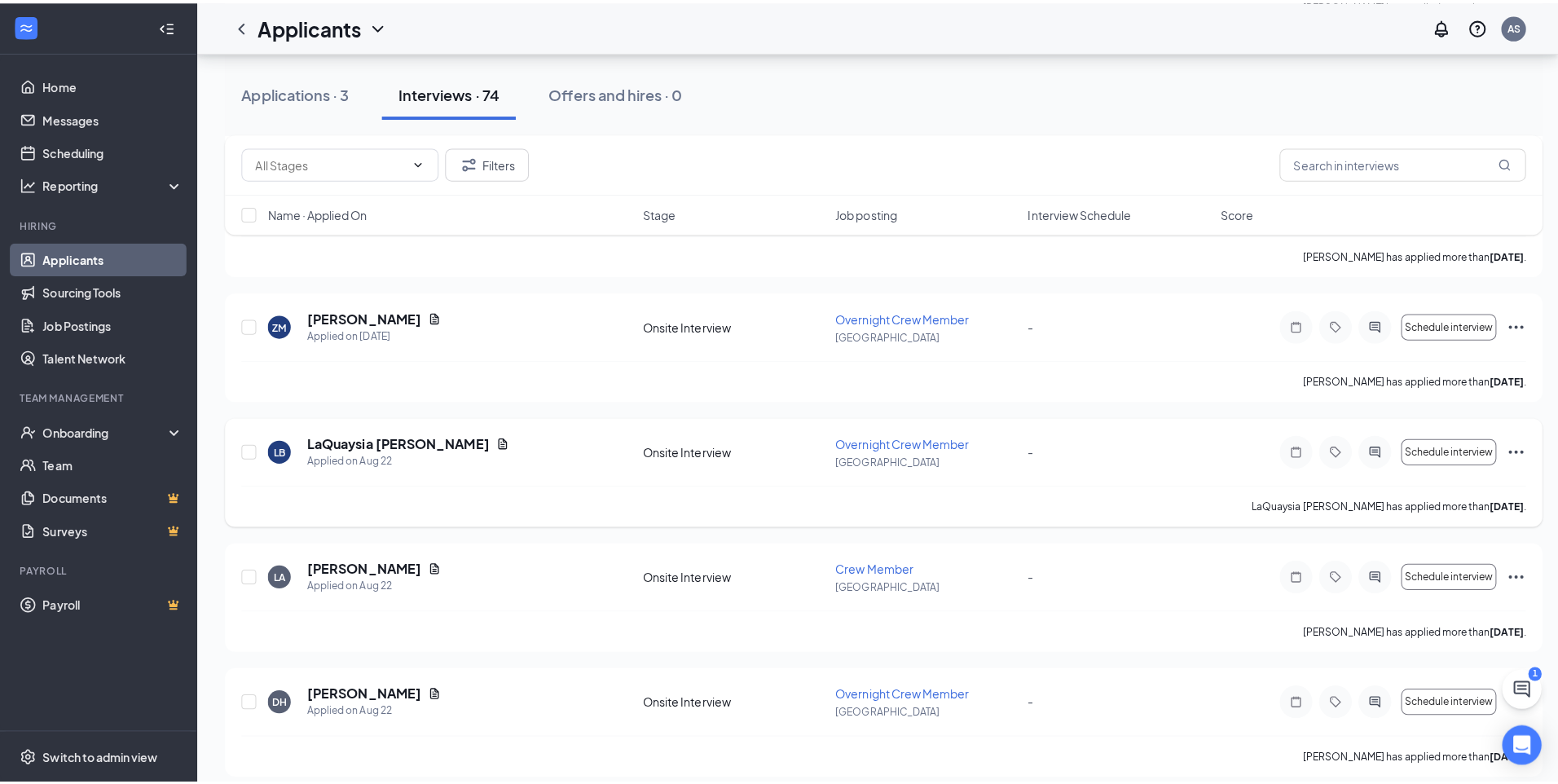
scroll to position [1630, 0]
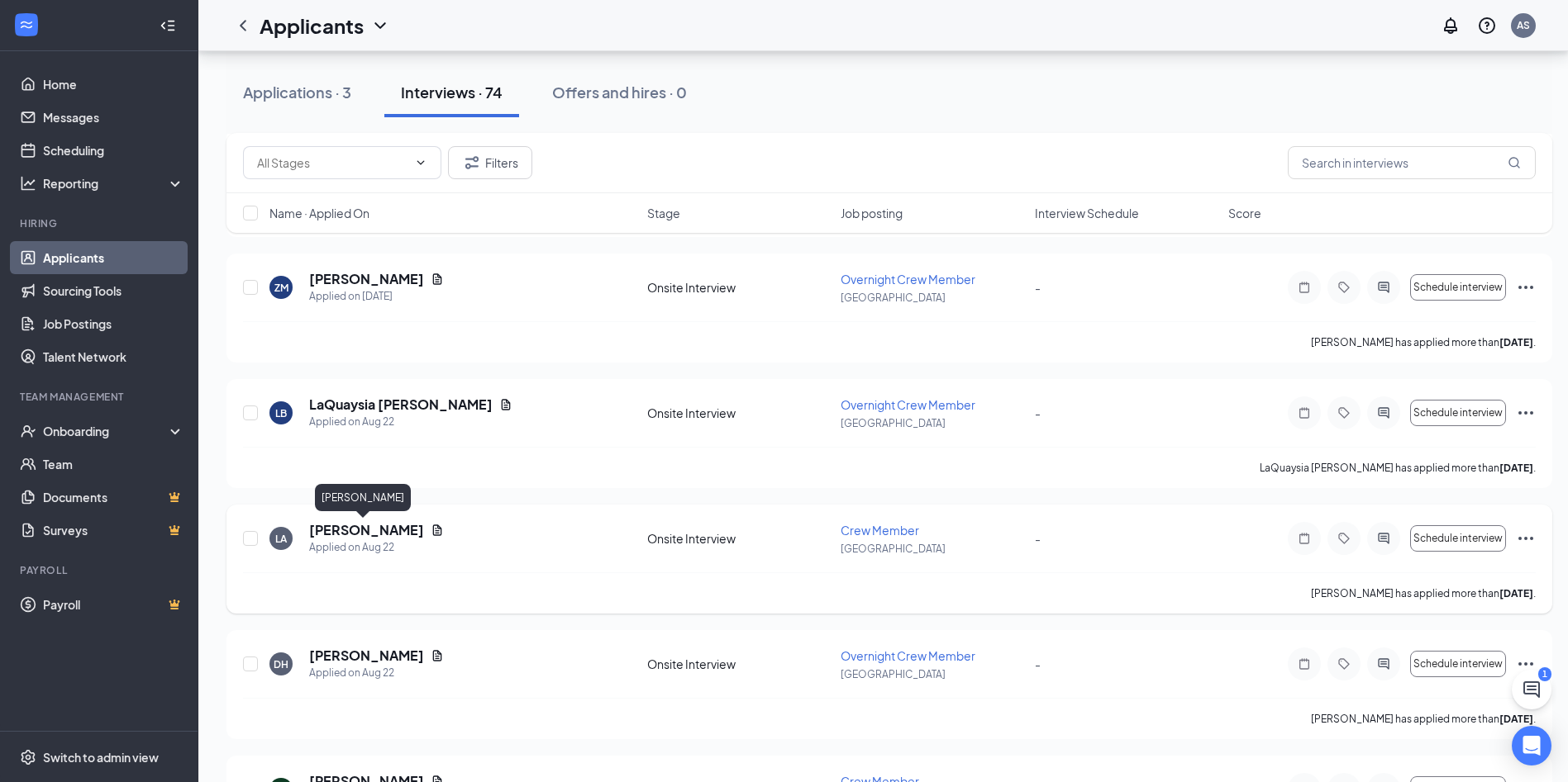
click at [386, 535] on h5 "[PERSON_NAME]" at bounding box center [367, 530] width 115 height 18
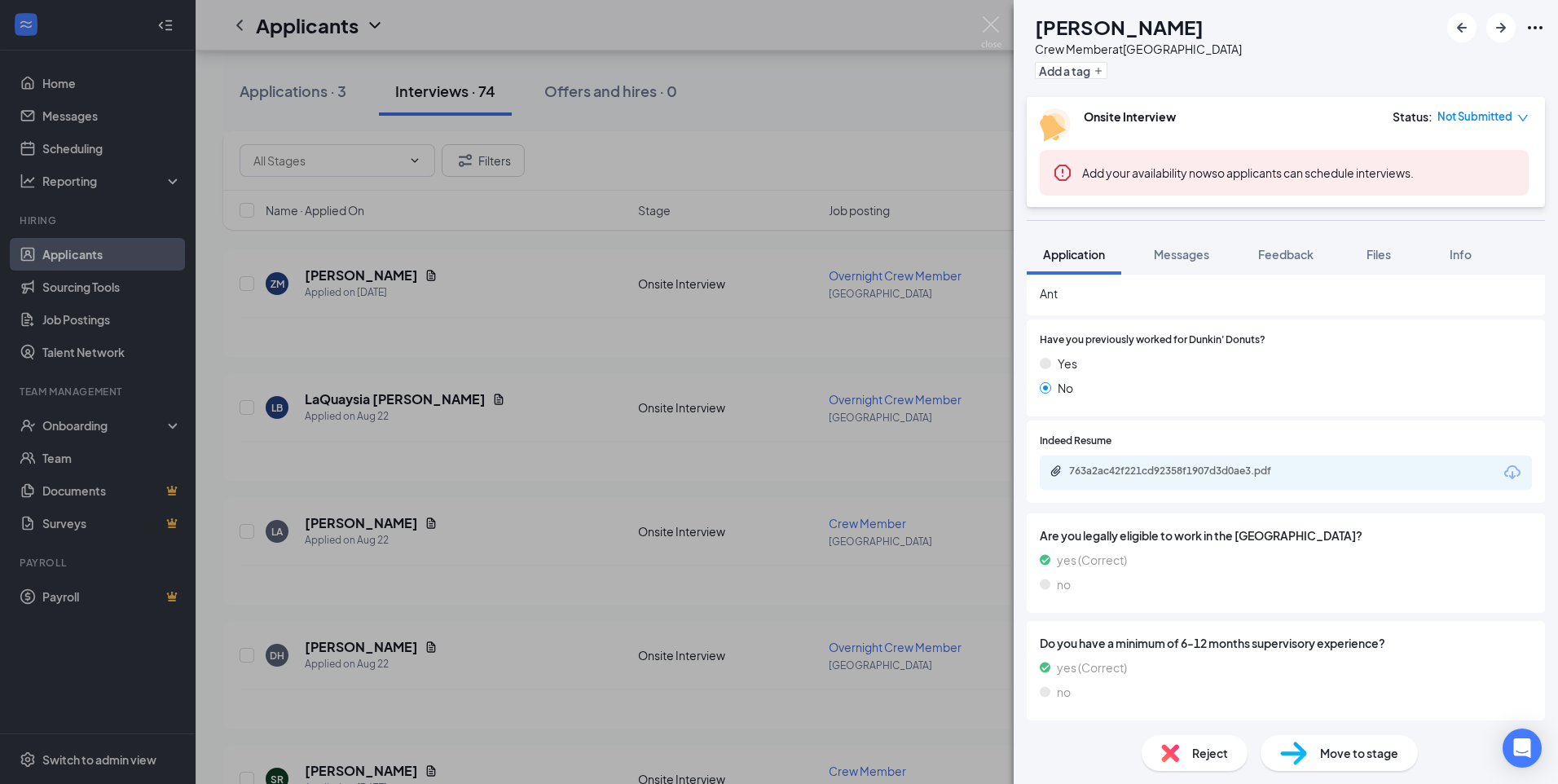
scroll to position [1062, 0]
click at [1155, 468] on div "763a2ac42f221cd92358f1907d3d0ae3.pdf" at bounding box center [1183, 468] width 228 height 13
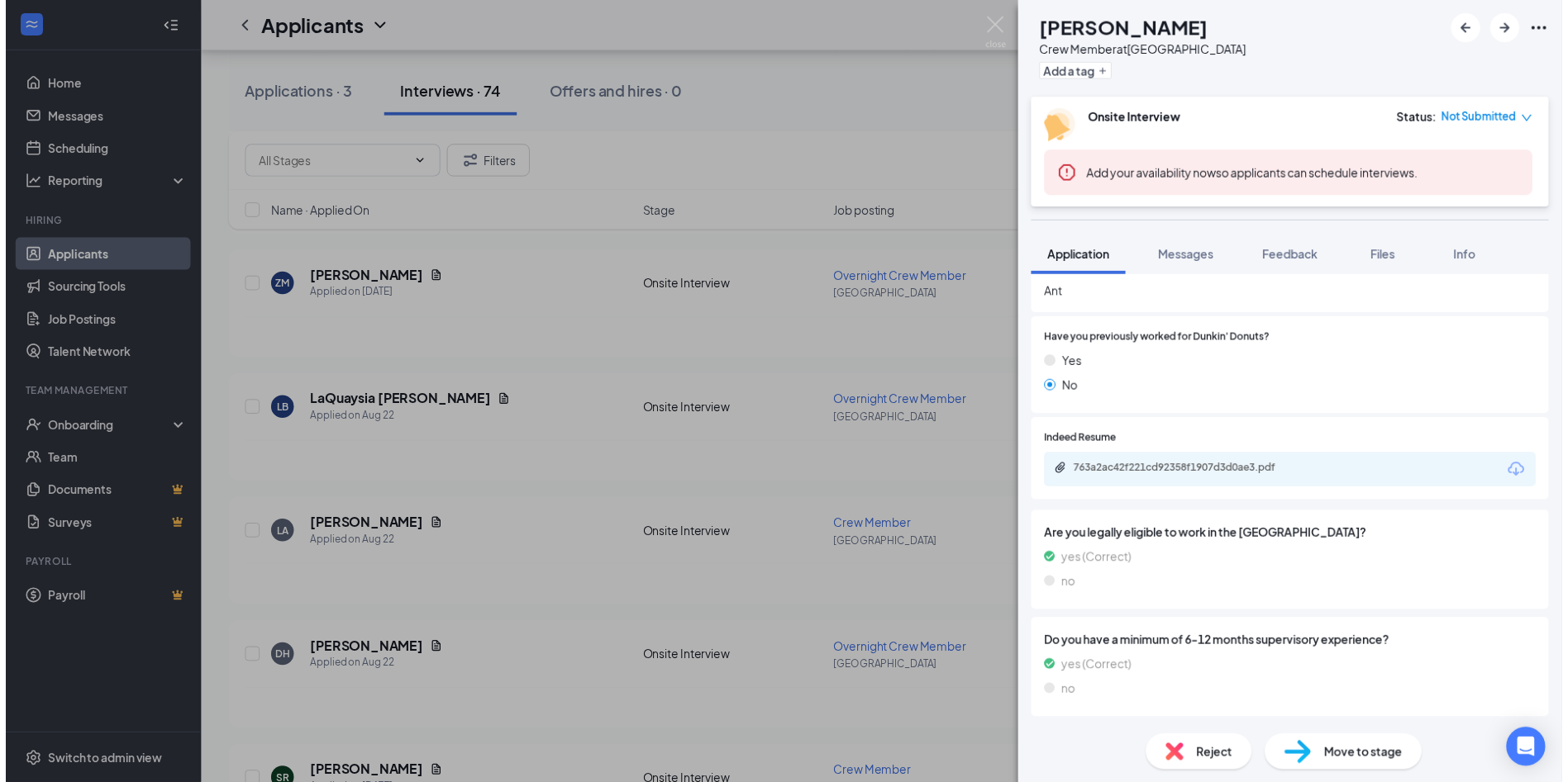
scroll to position [1070, 0]
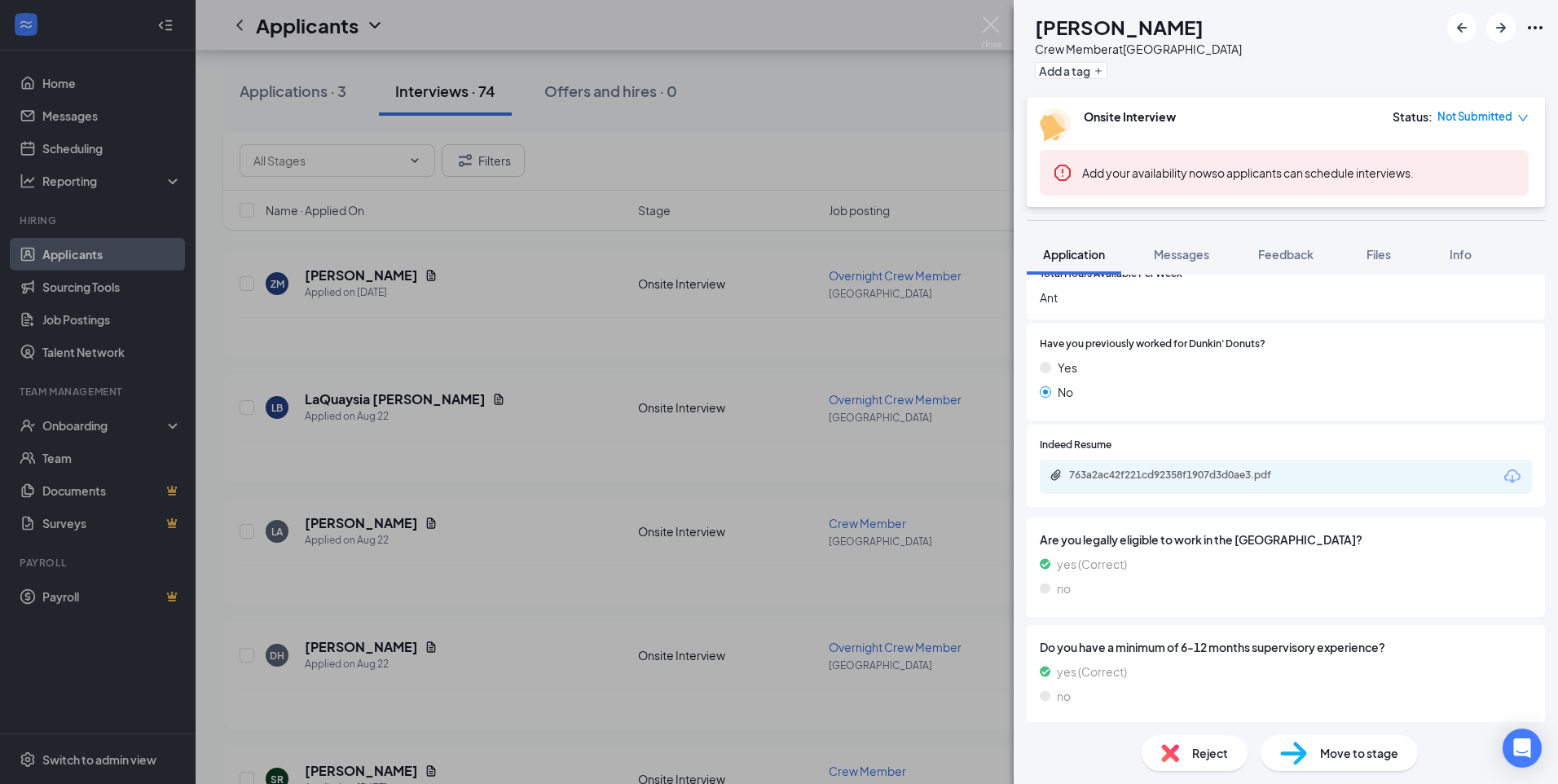
click at [574, 464] on div "LA [PERSON_NAME] Crew Member at [GEOGRAPHIC_DATA] Add a tag Onsite Interview St…" at bounding box center [779, 392] width 1558 height 784
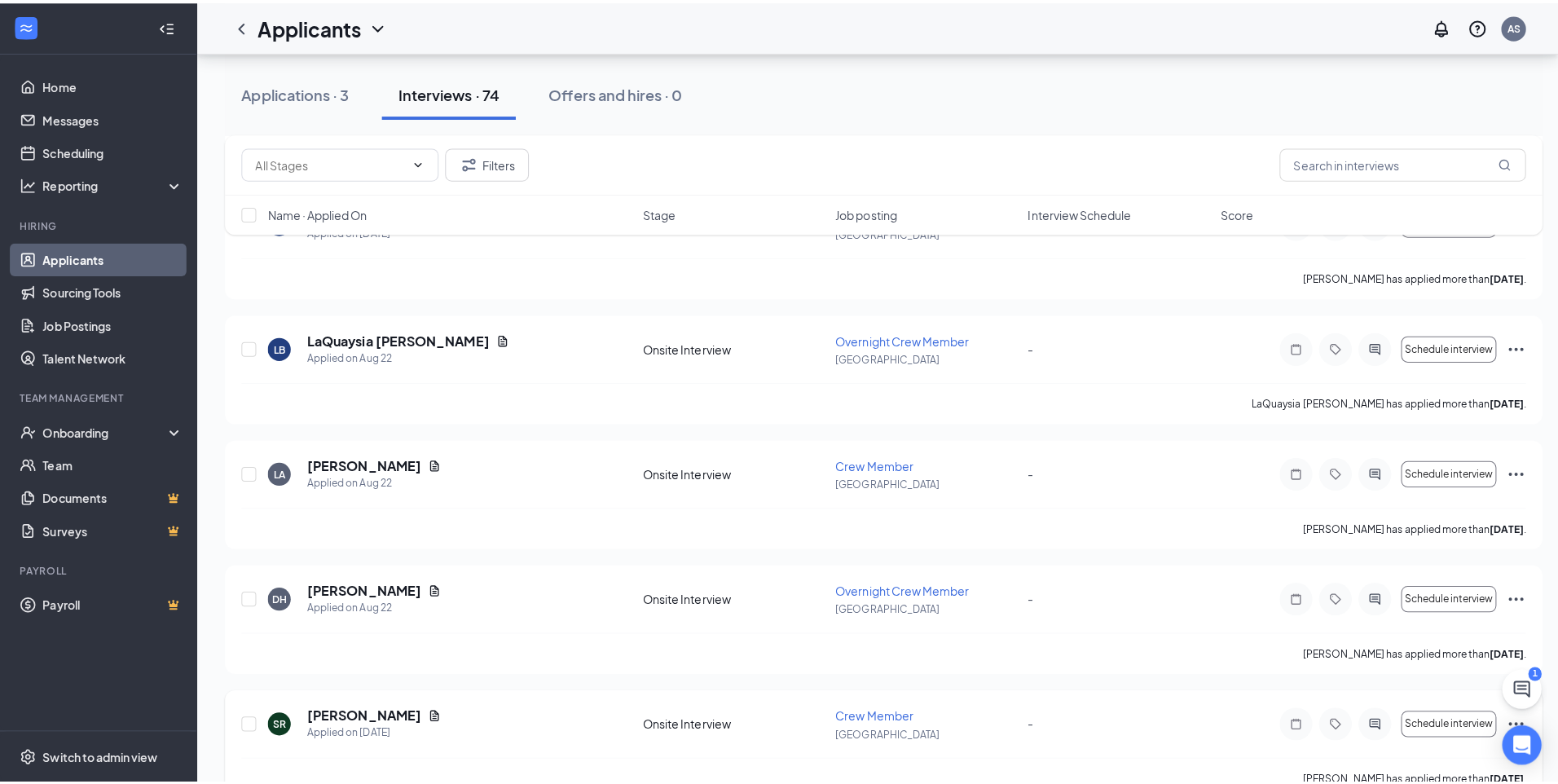
scroll to position [1874, 0]
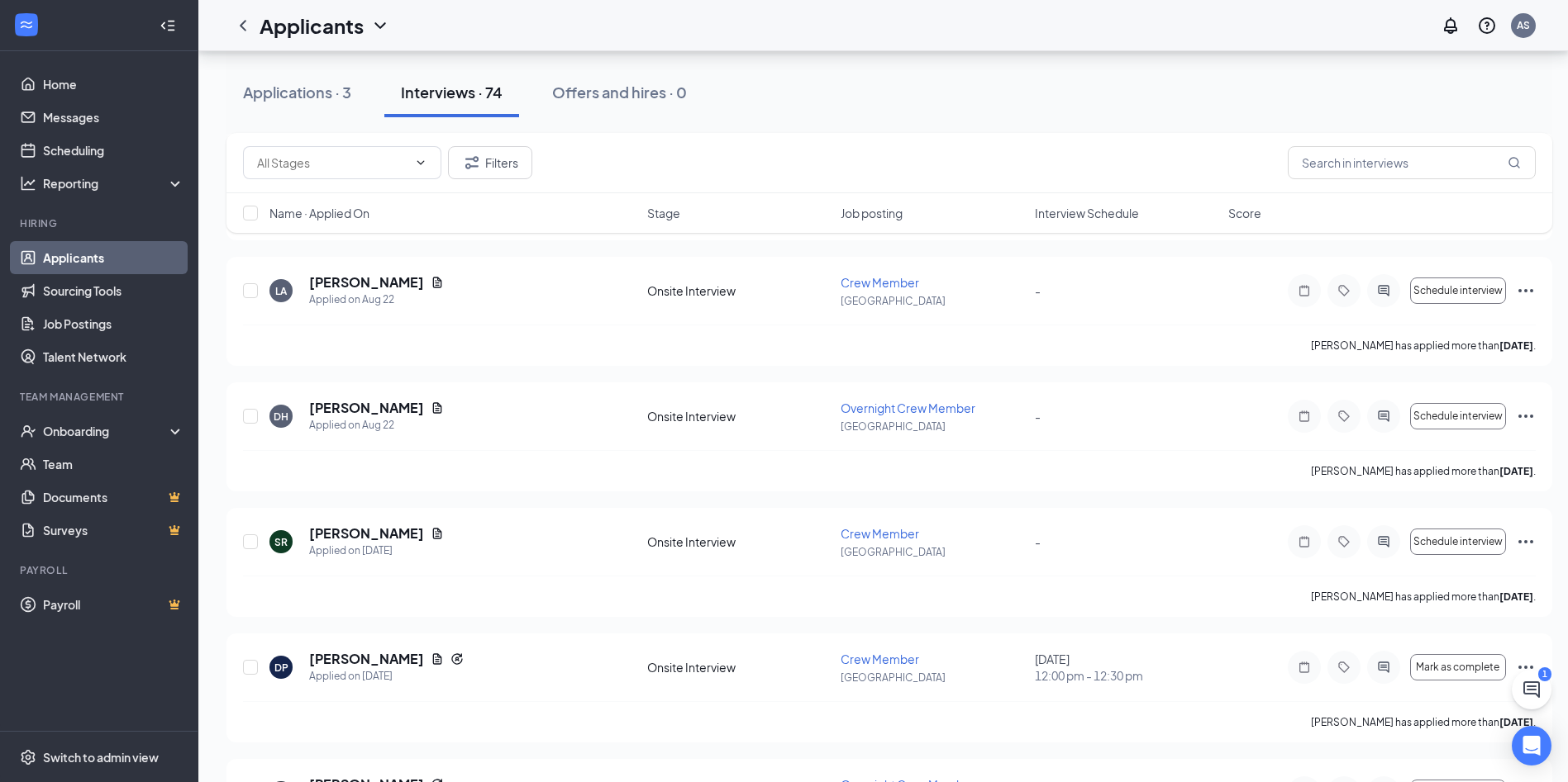
drag, startPoint x: 389, startPoint y: 407, endPoint x: 570, endPoint y: 499, distance: 203.0
click at [361, 541] on h5 "[PERSON_NAME]" at bounding box center [367, 533] width 115 height 18
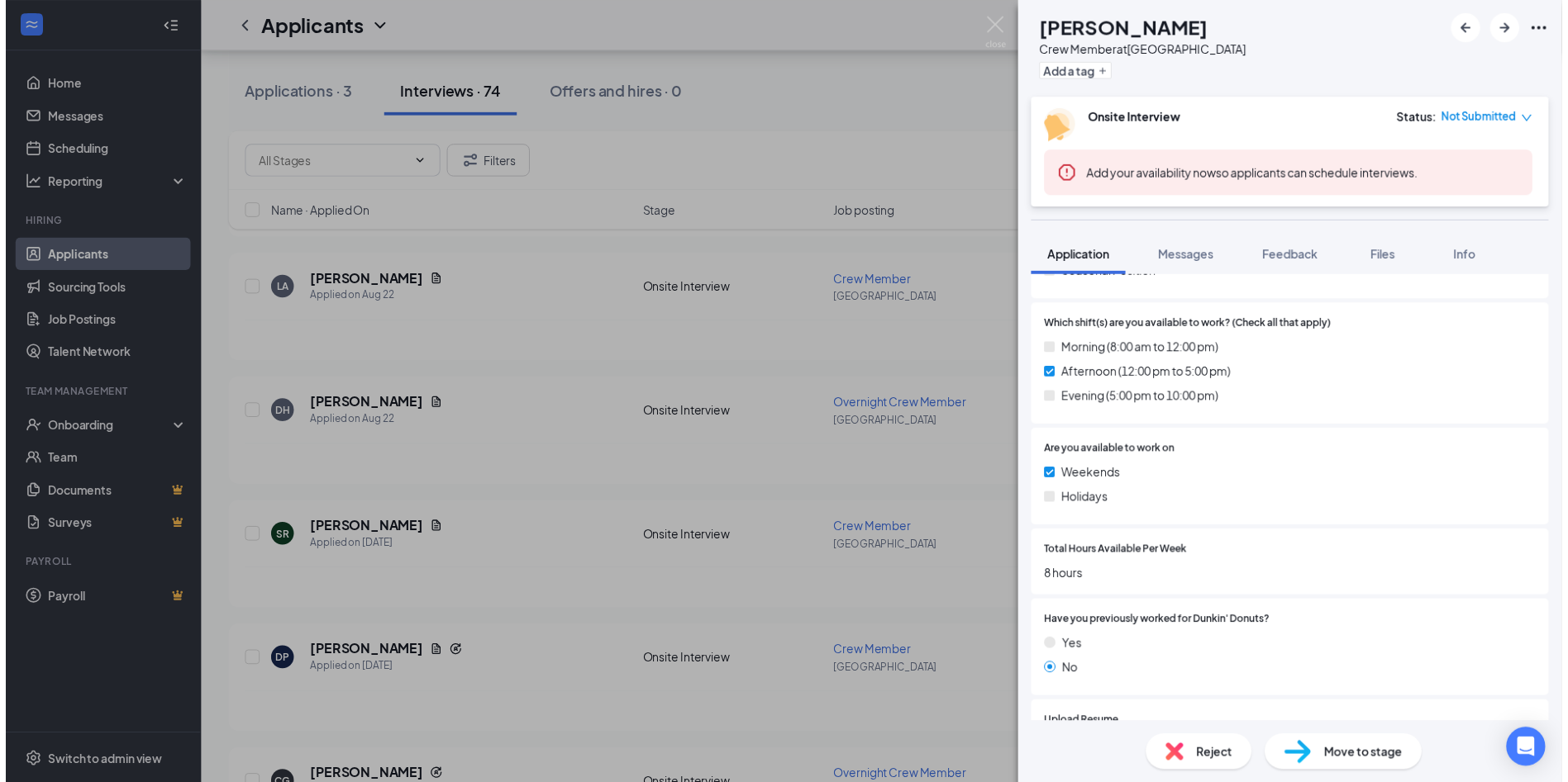
scroll to position [826, 0]
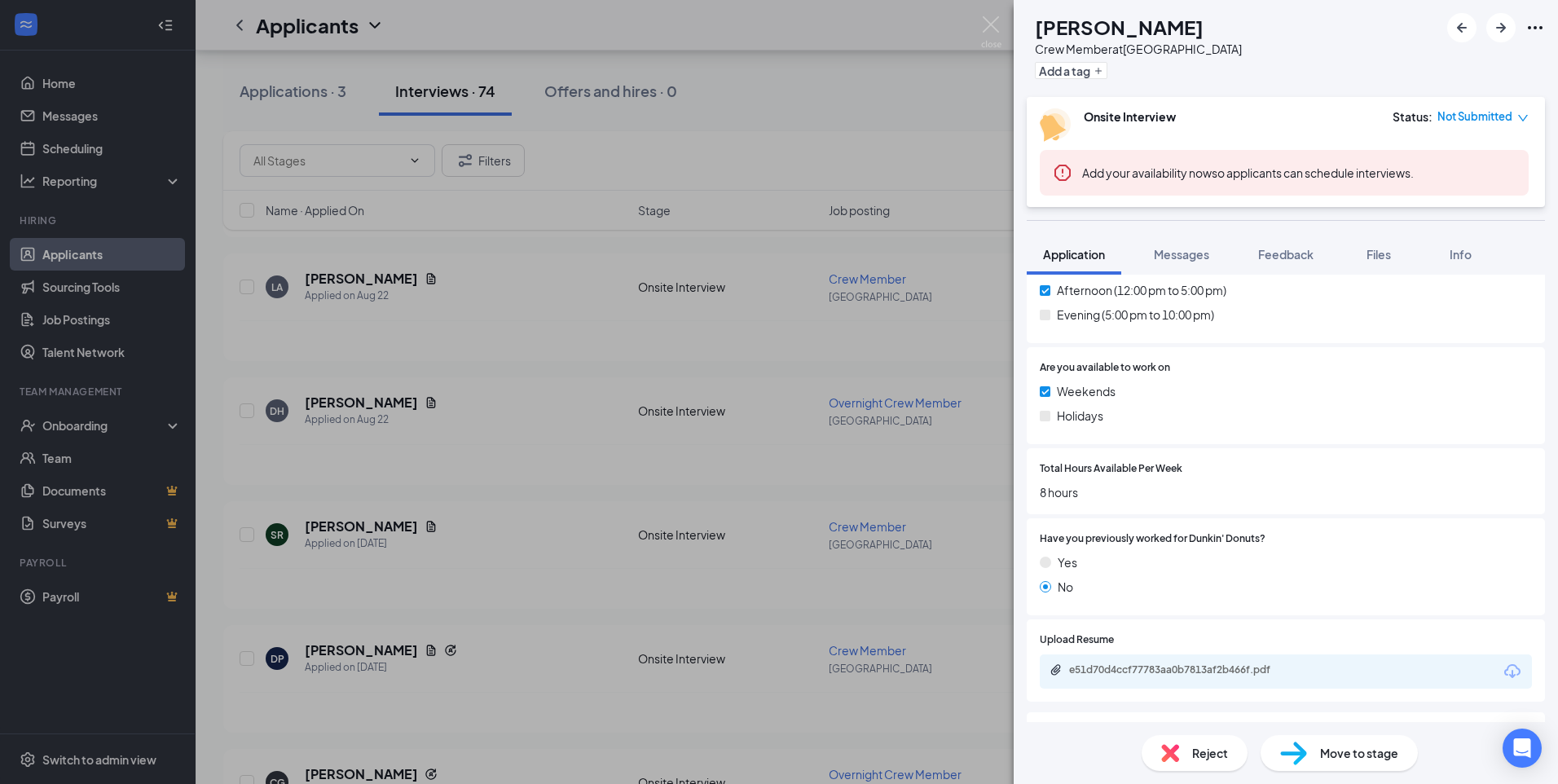
click at [567, 529] on div "SR [PERSON_NAME] Crew Member at [GEOGRAPHIC_DATA] Add a tag Onsite Interview St…" at bounding box center [779, 392] width 1558 height 784
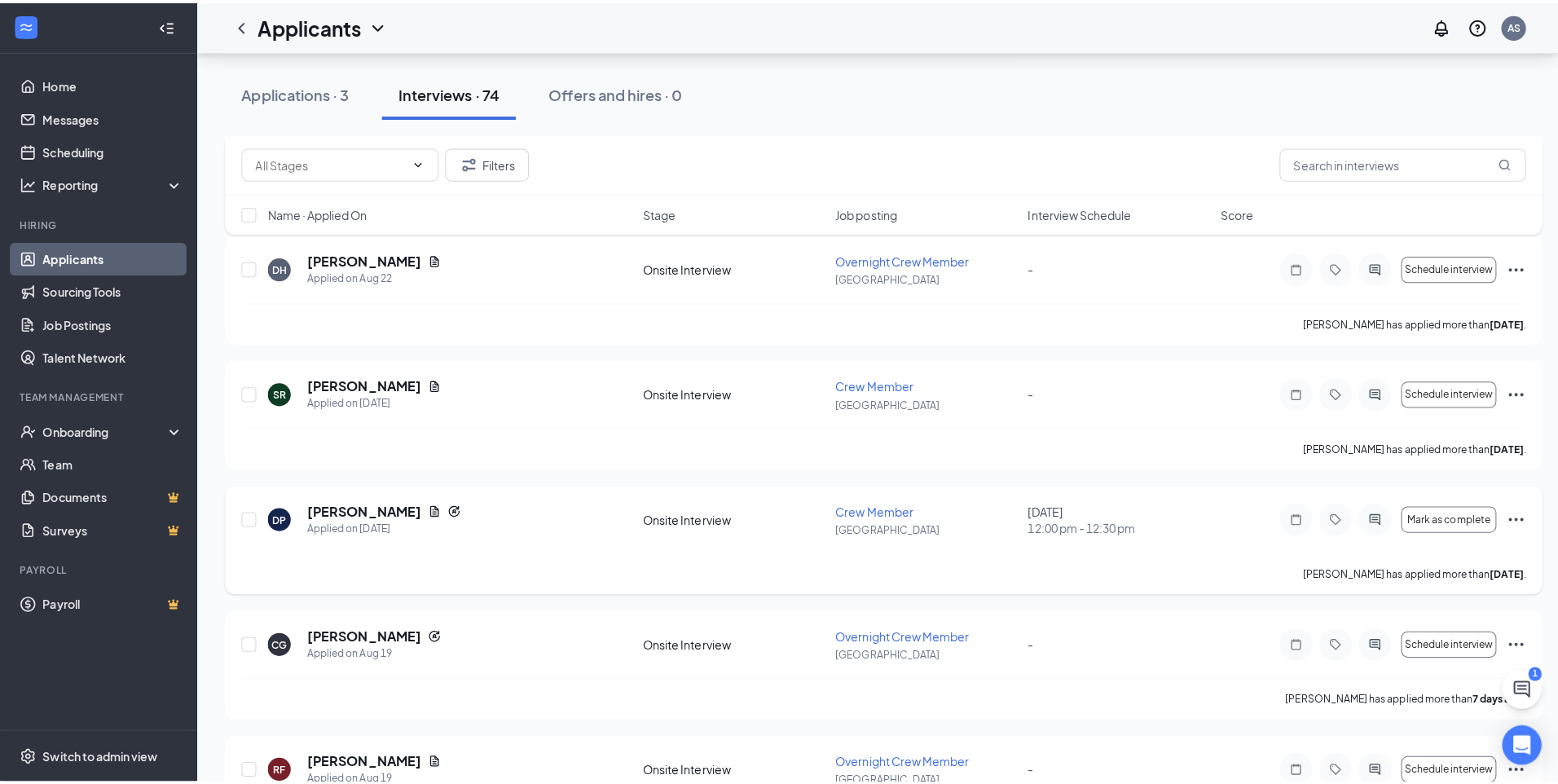
scroll to position [2037, 0]
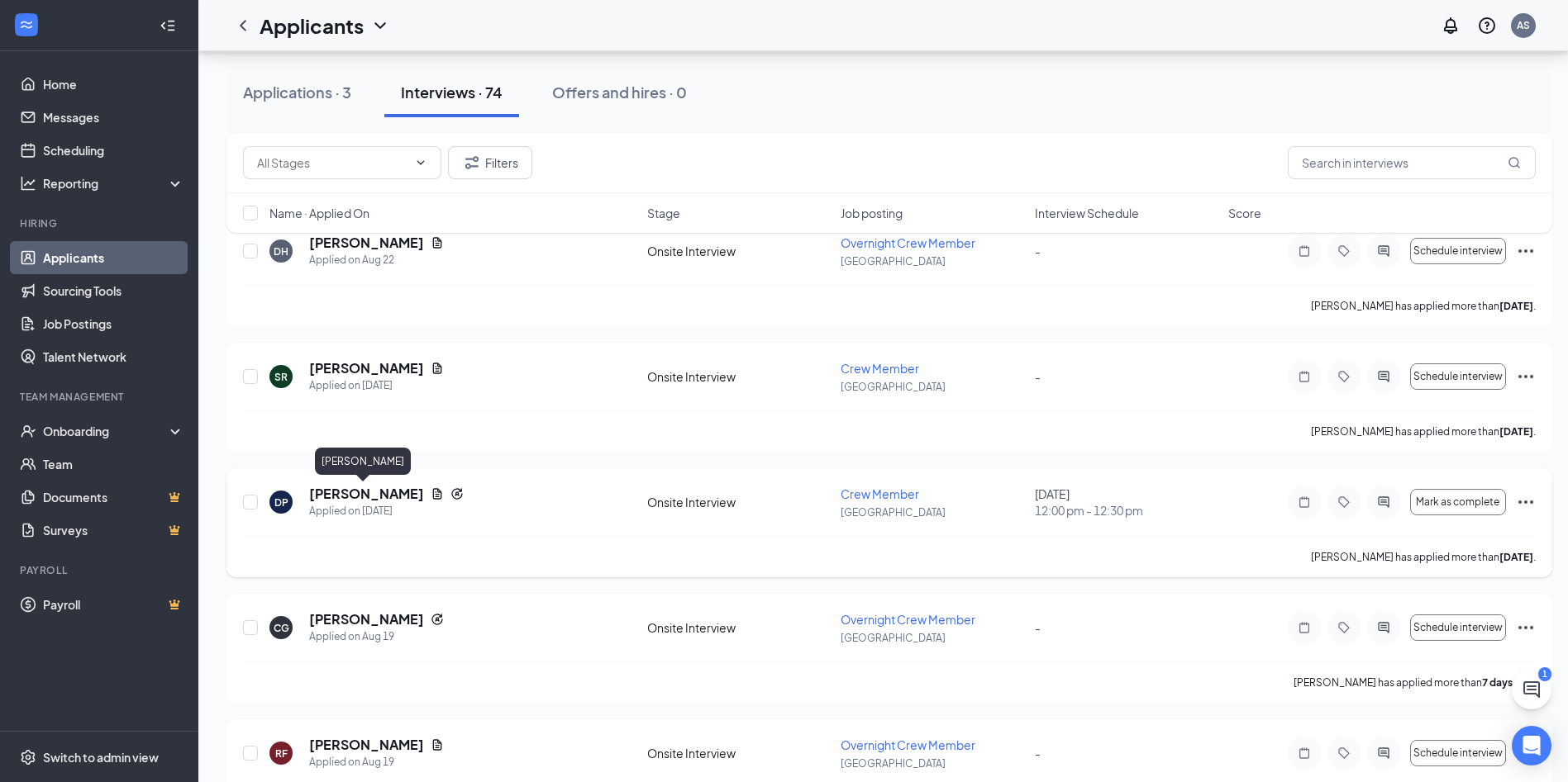
click at [376, 500] on h5 "[PERSON_NAME]" at bounding box center [367, 493] width 115 height 18
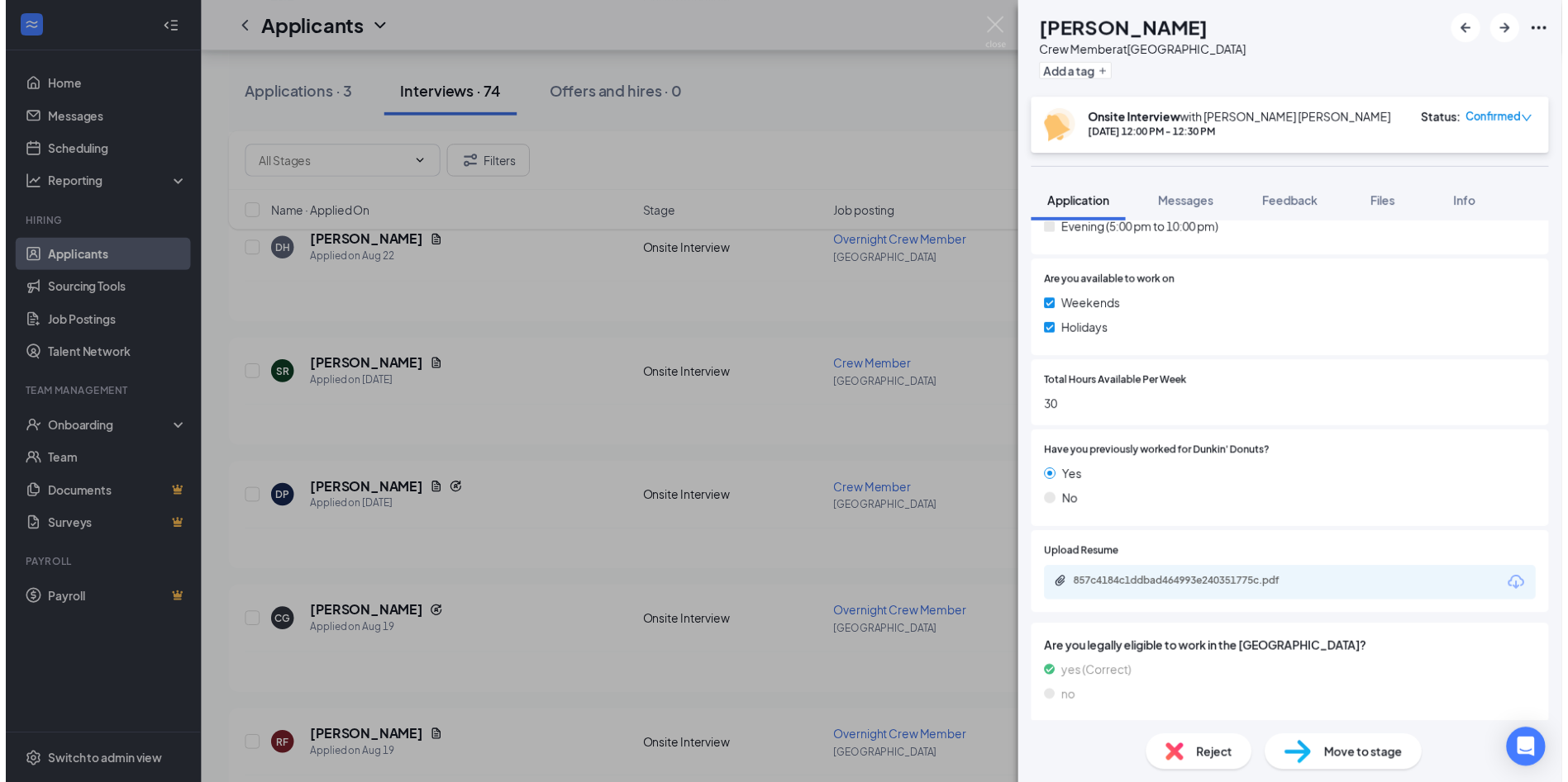
scroll to position [909, 0]
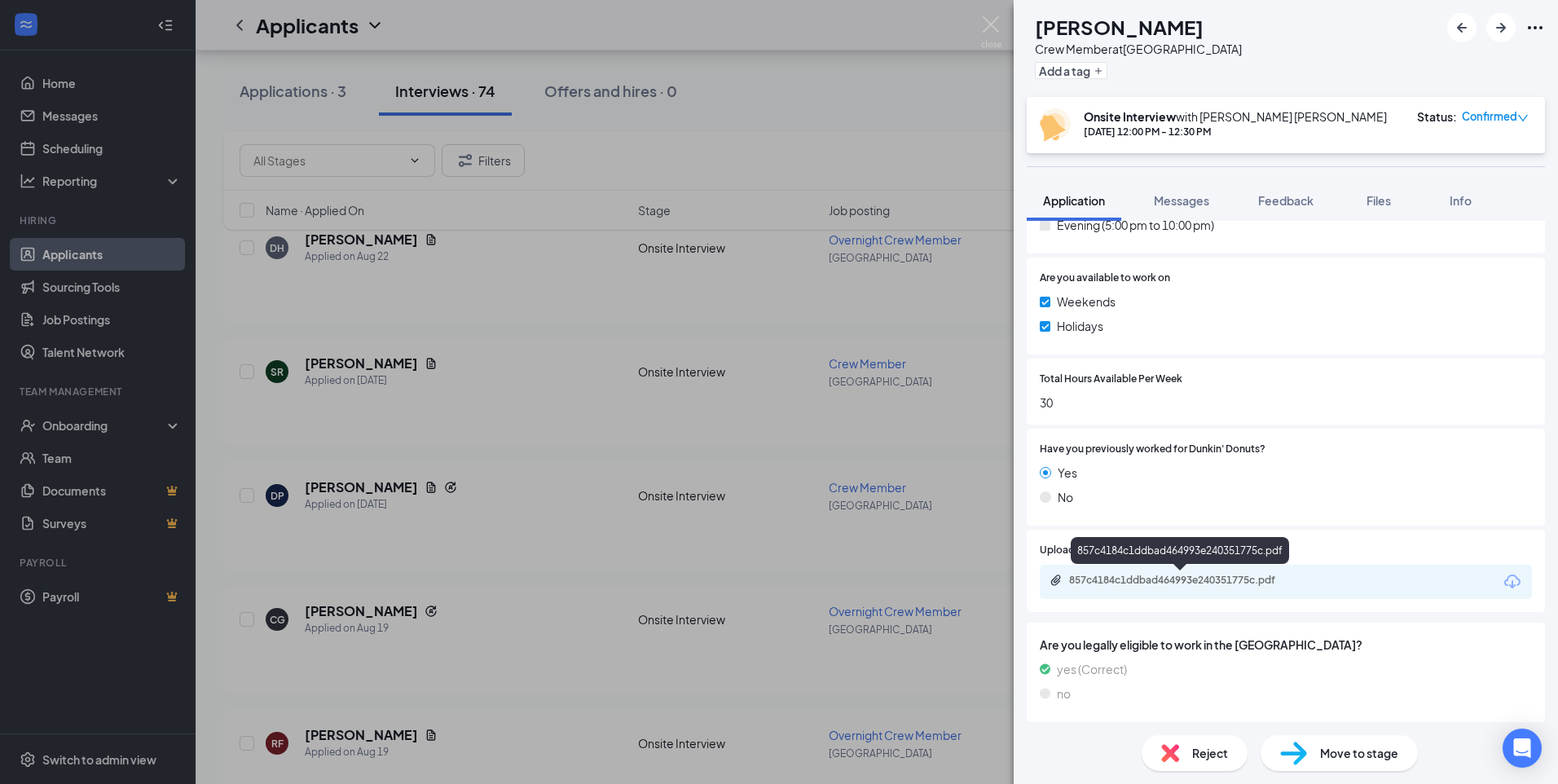
click at [1176, 580] on div "857c4184c1ddbad464993e240351775c.pdf" at bounding box center [1183, 580] width 228 height 13
click at [551, 427] on div "DP [PERSON_NAME] Crew Member at [GEOGRAPHIC_DATA] Add a tag Onsite Interview wi…" at bounding box center [779, 392] width 1558 height 784
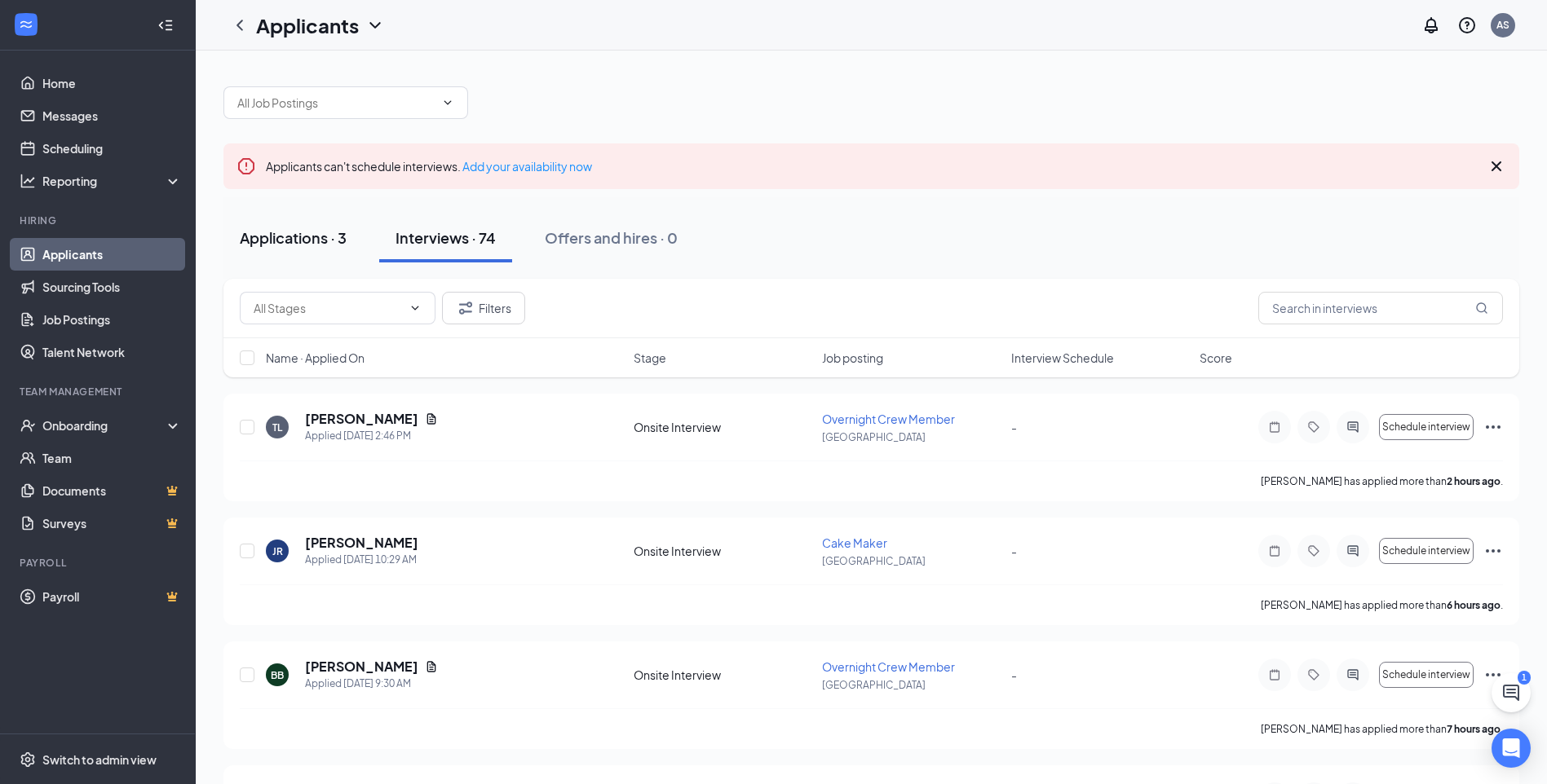
click at [287, 241] on div "Applications · 3" at bounding box center [293, 237] width 107 height 20
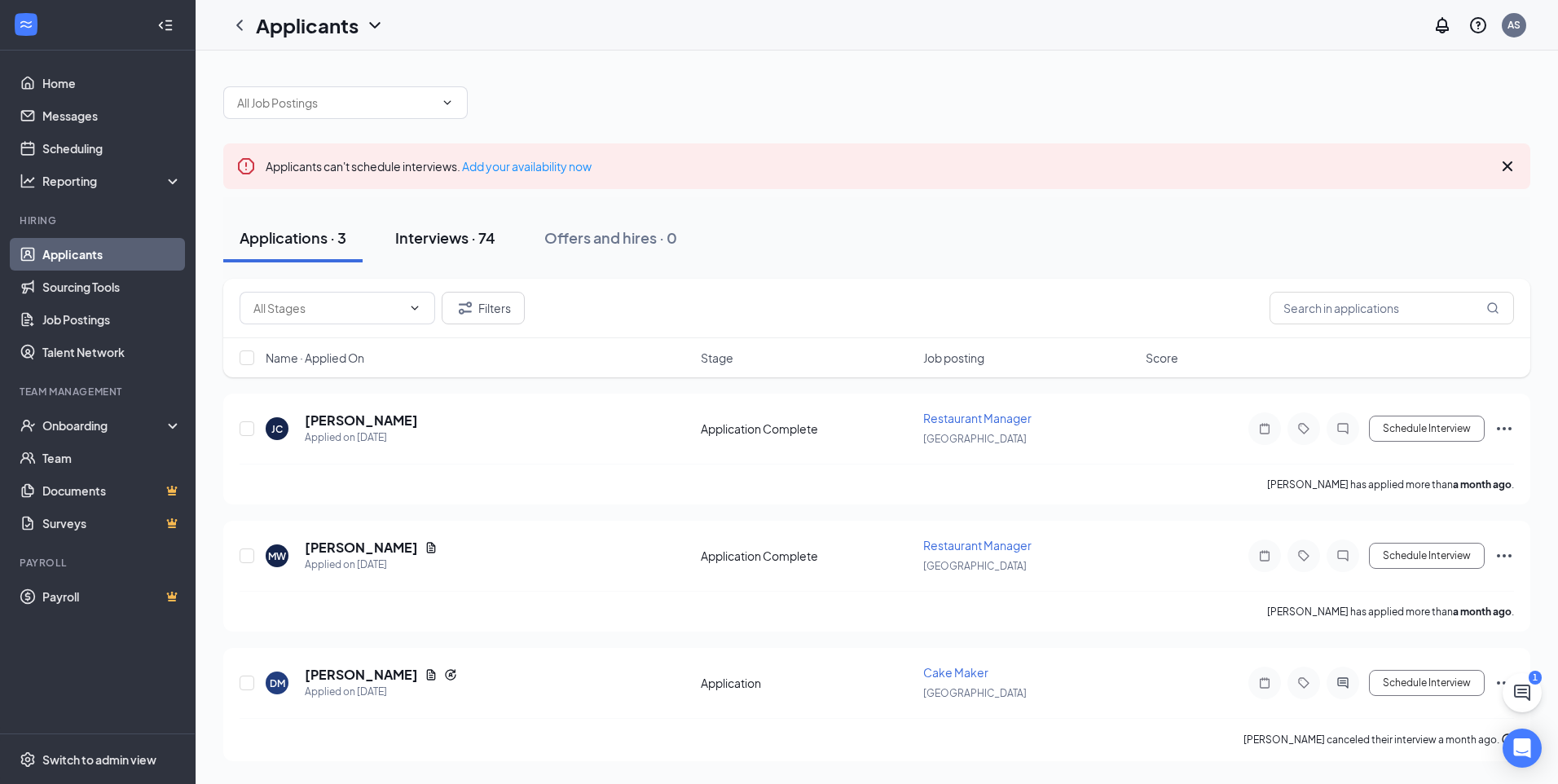
click at [460, 244] on div "Interviews · 74" at bounding box center [445, 237] width 101 height 20
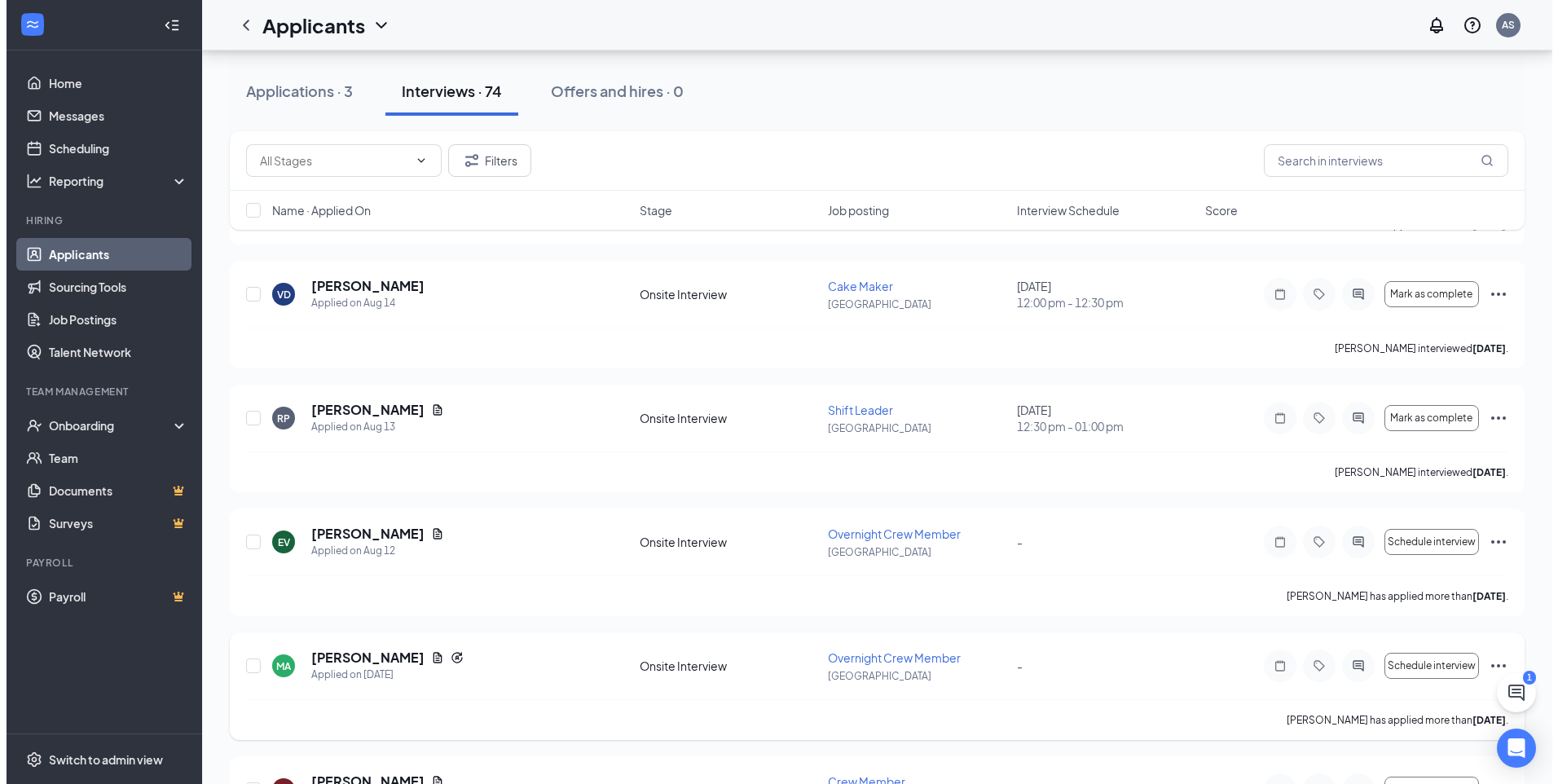
scroll to position [5545, 0]
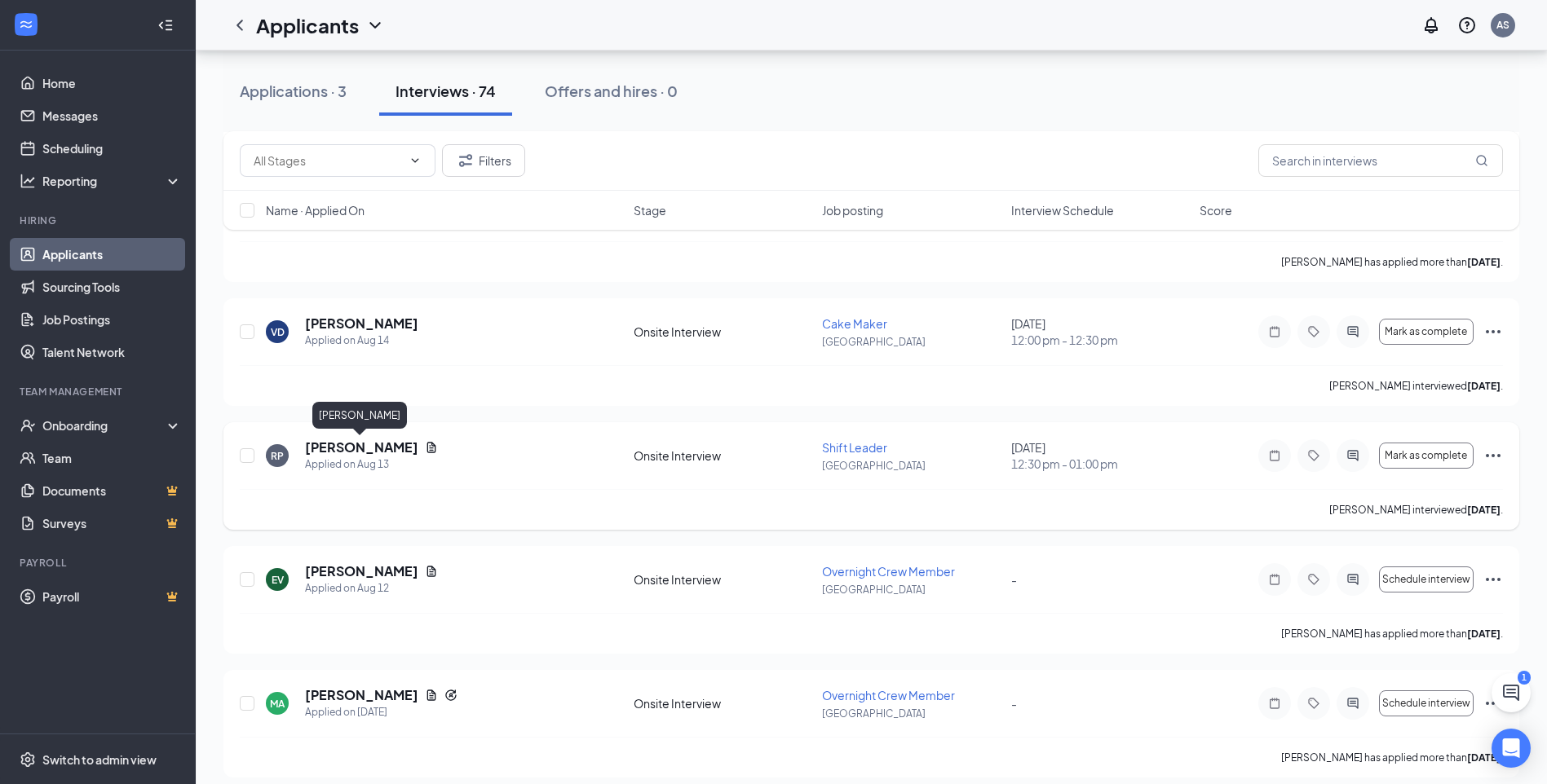
click at [331, 444] on h5 "[PERSON_NAME]" at bounding box center [362, 447] width 113 height 18
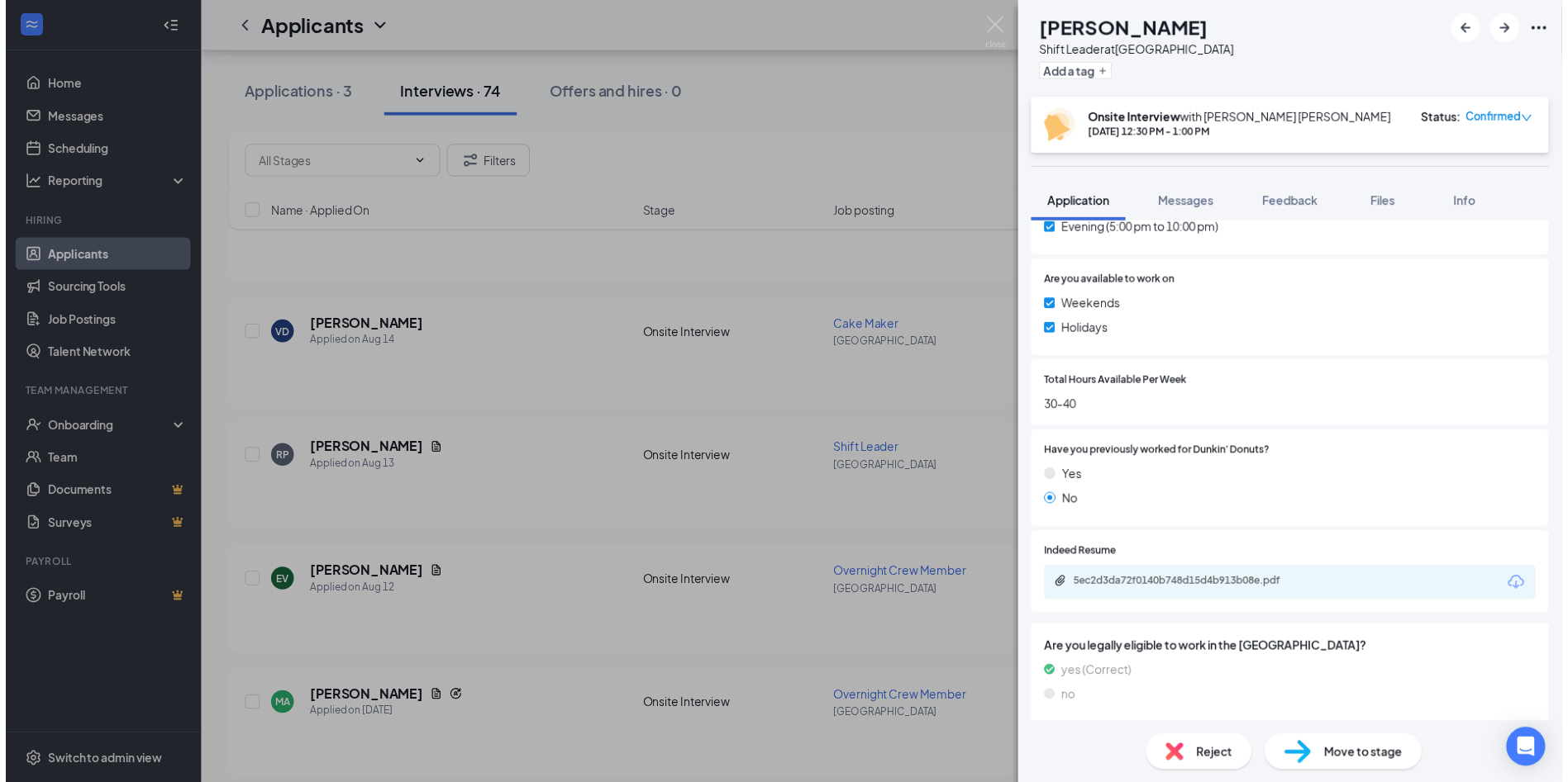
scroll to position [909, 0]
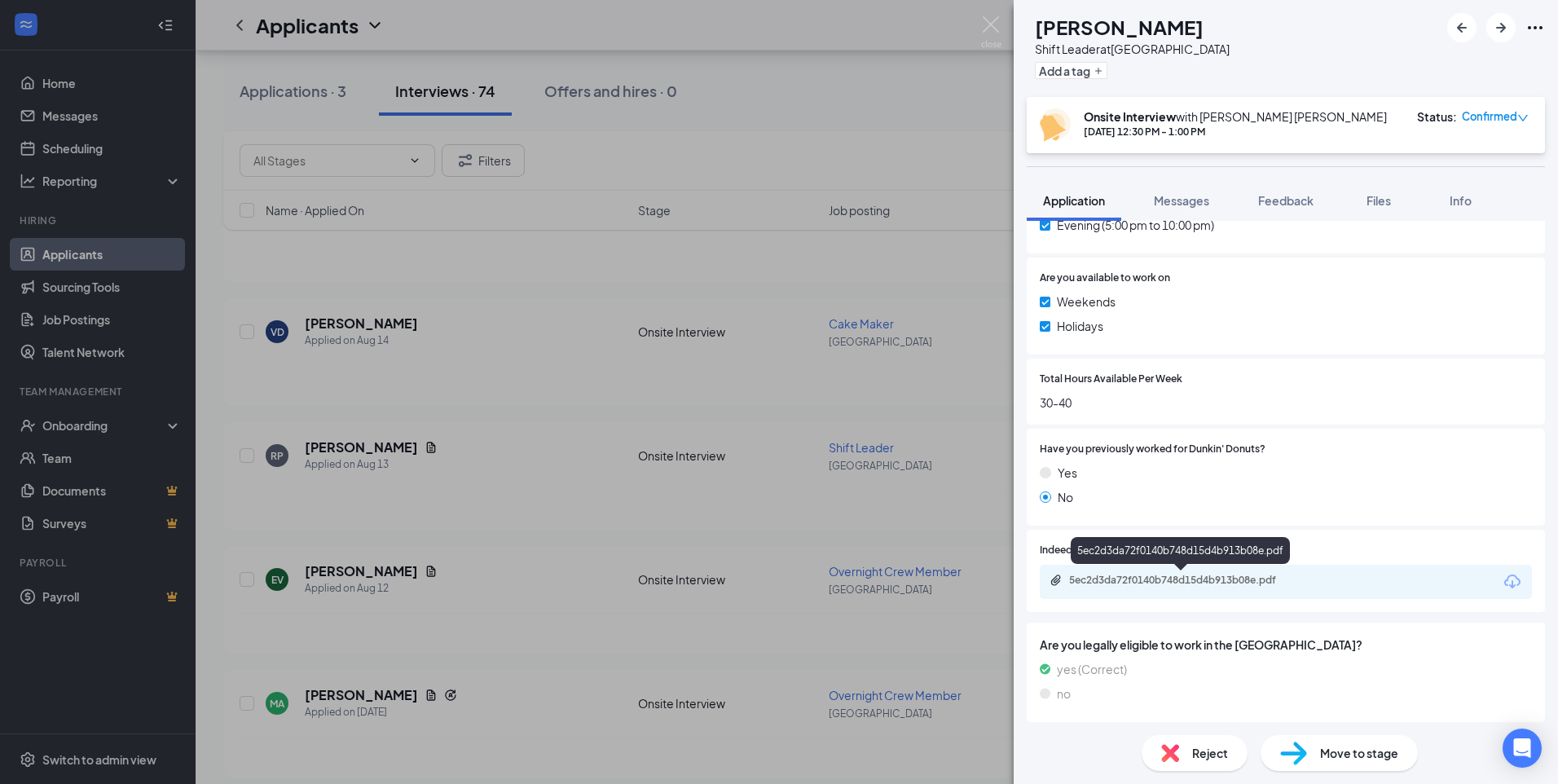
click at [1201, 581] on div "5ec2d3da72f0140b748d15d4b913b08e.pdf" at bounding box center [1183, 580] width 228 height 13
click at [521, 554] on div "RP [PERSON_NAME] Shift Leader at [GEOGRAPHIC_DATA] Add a tag Onsite Interview w…" at bounding box center [779, 392] width 1558 height 784
